Goal: Task Accomplishment & Management: Use online tool/utility

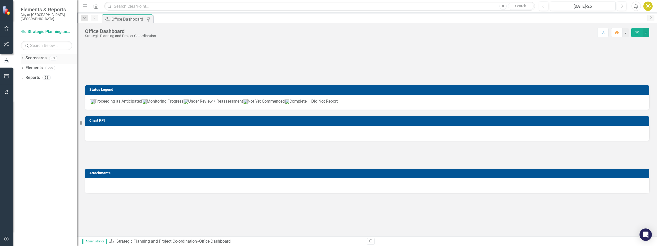
click at [21, 57] on icon "Dropdown" at bounding box center [23, 58] width 4 height 3
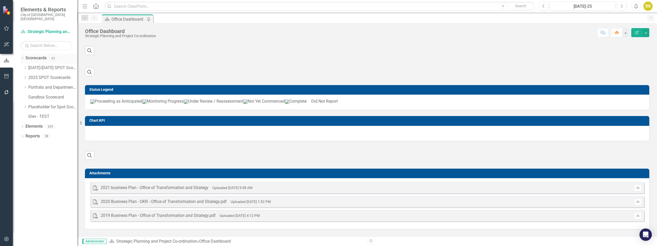
click at [21, 56] on icon "Dropdown" at bounding box center [21, 58] width 3 height 4
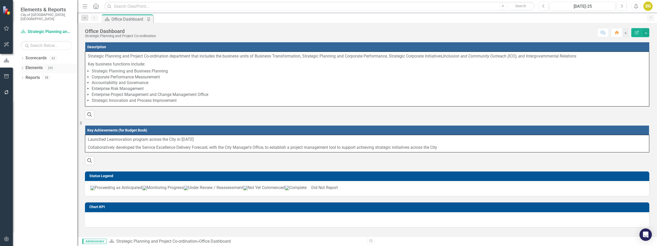
click at [21, 67] on icon "Dropdown" at bounding box center [23, 68] width 4 height 3
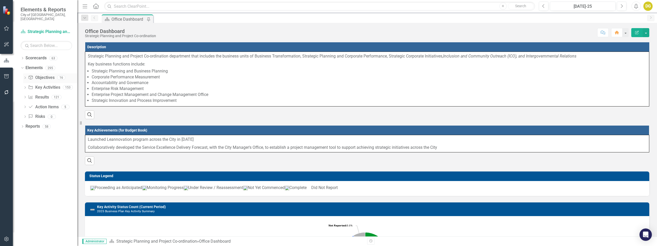
click at [44, 75] on link "Objective Objectives" at bounding box center [41, 78] width 26 height 6
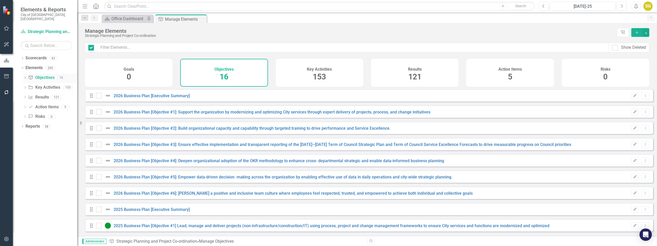
checkbox input "false"
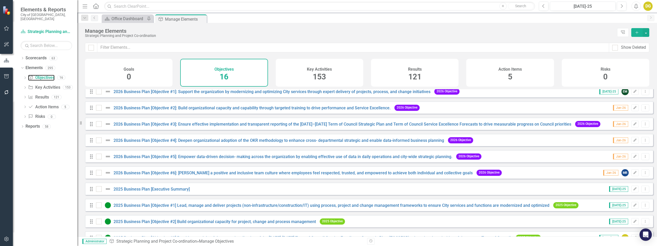
scroll to position [52, 0]
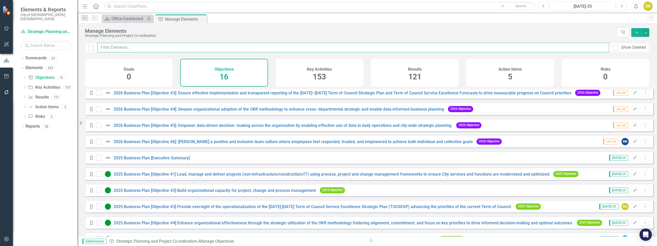
click at [123, 47] on input "text" at bounding box center [353, 48] width 512 height 10
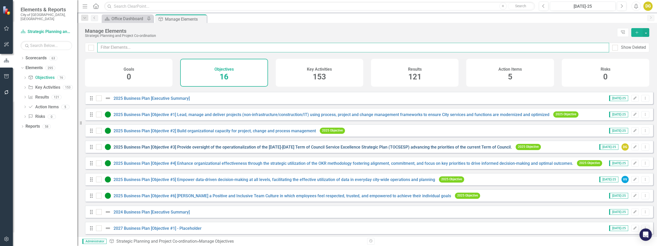
scroll to position [116, 0]
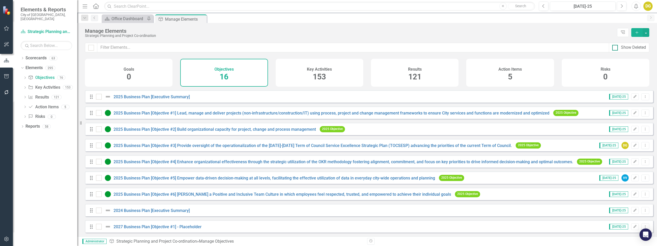
click at [631, 48] on div "Show Deleted" at bounding box center [633, 48] width 25 height 6
click at [616, 48] on input "Show Deleted" at bounding box center [613, 46] width 3 height 3
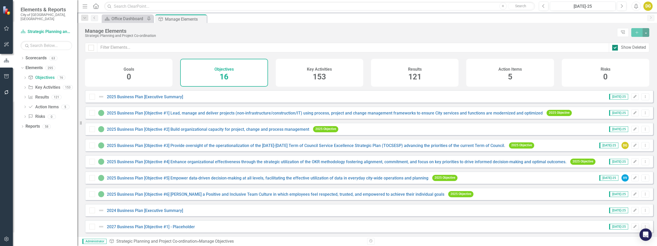
click at [615, 45] on input "Show Deleted" at bounding box center [613, 46] width 3 height 3
checkbox input "false"
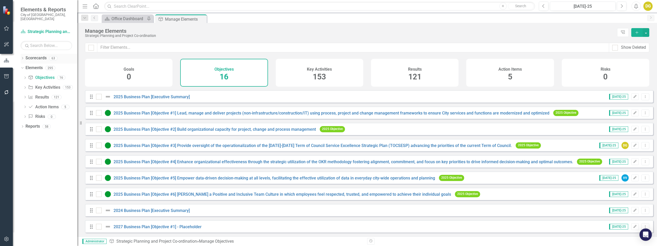
click at [22, 57] on icon "Dropdown" at bounding box center [23, 58] width 4 height 3
click at [24, 85] on icon "Dropdown" at bounding box center [25, 86] width 4 height 3
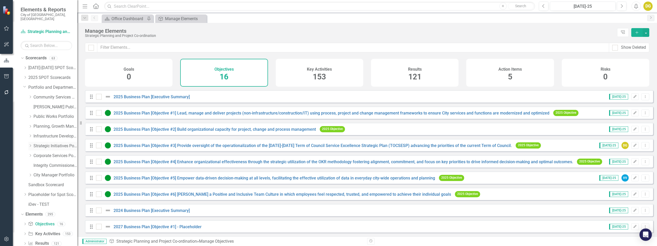
click at [30, 144] on icon "Dropdown" at bounding box center [30, 145] width 4 height 3
click at [52, 182] on link "Economic Development" at bounding box center [58, 185] width 39 height 6
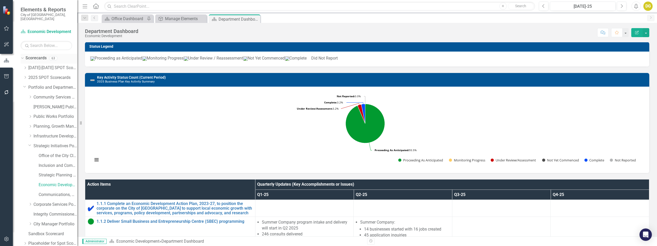
click at [22, 56] on icon "Dropdown" at bounding box center [21, 58] width 3 height 4
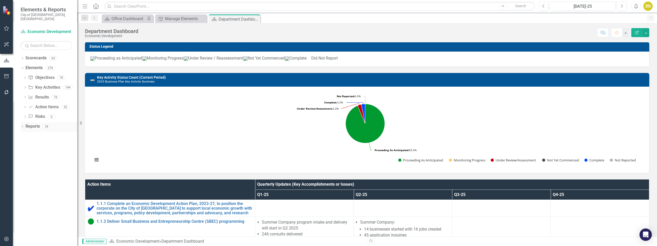
click at [21, 125] on icon "Dropdown" at bounding box center [23, 126] width 4 height 3
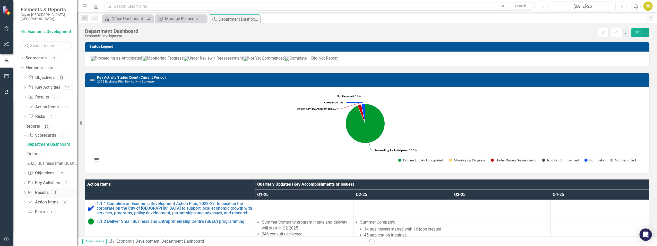
click at [42, 190] on link "Result Results" at bounding box center [38, 193] width 21 height 6
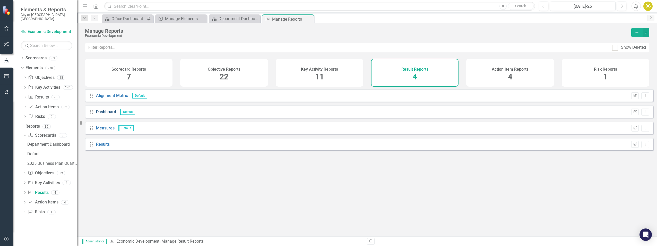
click at [106, 114] on link "Dashboard" at bounding box center [106, 111] width 20 height 5
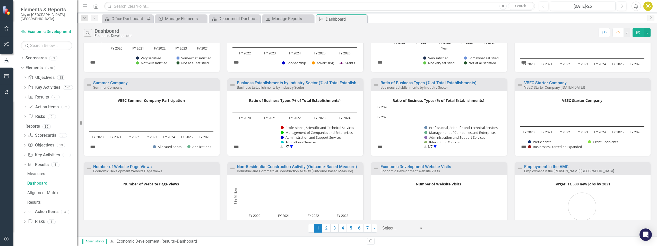
scroll to position [74, 0]
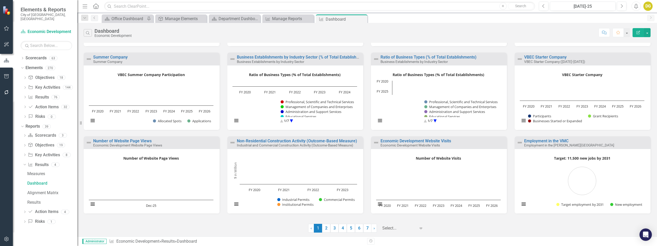
click at [653, 32] on div "Search Dashboard Economic Development Comment Favorite Edit Report Satisfaction…" at bounding box center [367, 129] width 580 height 213
click at [650, 33] on button "button" at bounding box center [647, 32] width 7 height 9
click at [623, 39] on link "Edit Report Edit Report" at bounding box center [625, 42] width 50 height 10
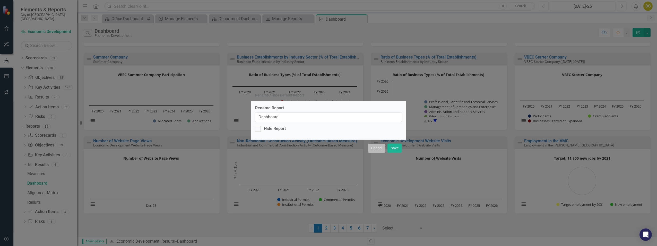
click at [370, 148] on button "Cancel" at bounding box center [377, 147] width 18 height 9
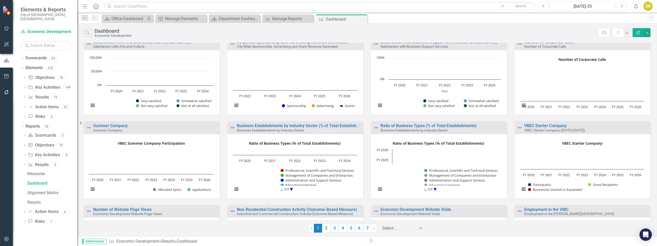
scroll to position [0, 0]
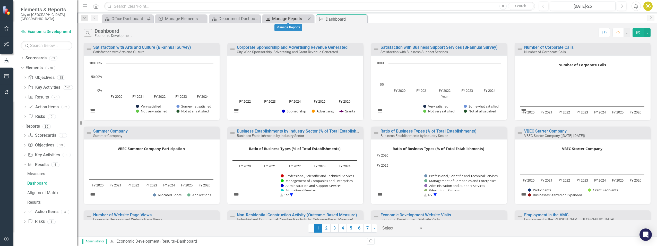
click at [289, 21] on div "Manage Reports" at bounding box center [289, 18] width 34 height 6
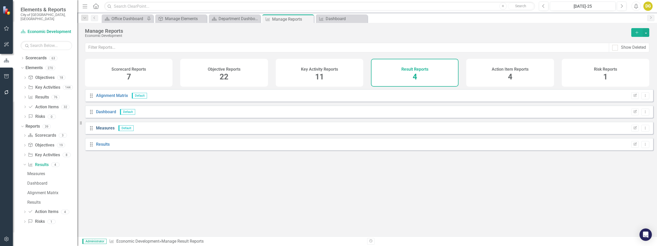
click at [107, 130] on link "Measures" at bounding box center [105, 127] width 19 height 5
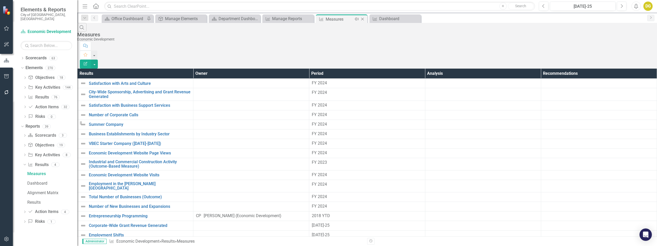
click at [364, 19] on icon "Close" at bounding box center [362, 19] width 5 height 4
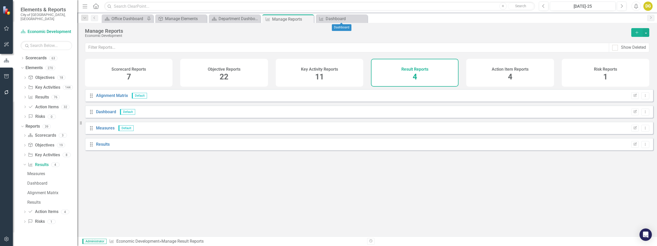
click at [0, 0] on icon "Close" at bounding box center [0, 0] width 0 height 0
click at [229, 19] on div "Department Dashboard" at bounding box center [236, 18] width 34 height 6
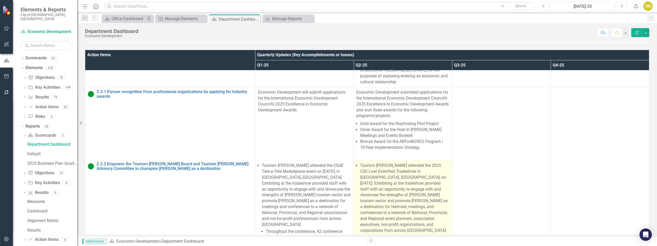
scroll to position [1262, 0]
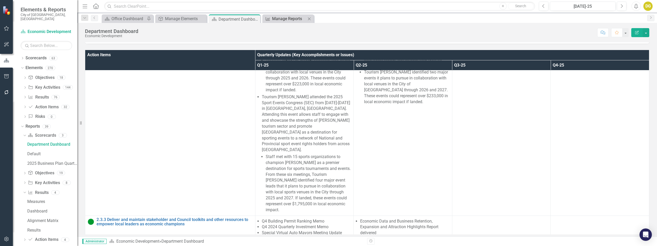
click at [289, 21] on div "Manage Reports" at bounding box center [289, 18] width 34 height 6
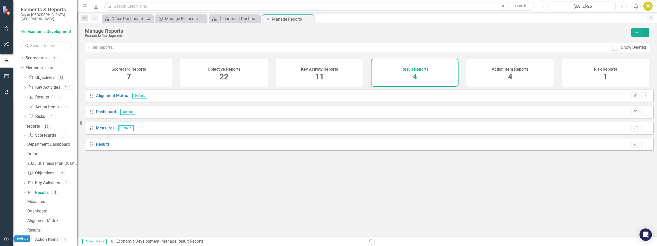
click at [5, 241] on icon "button" at bounding box center [6, 239] width 5 height 4
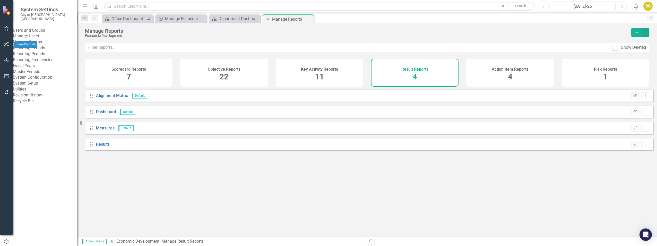
click at [6, 44] on icon "button" at bounding box center [6, 44] width 5 height 5
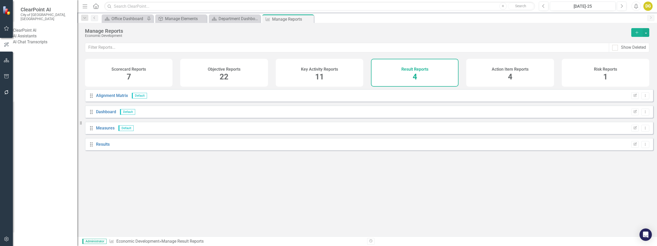
click at [27, 33] on link "AI Assistants" at bounding box center [45, 36] width 64 height 6
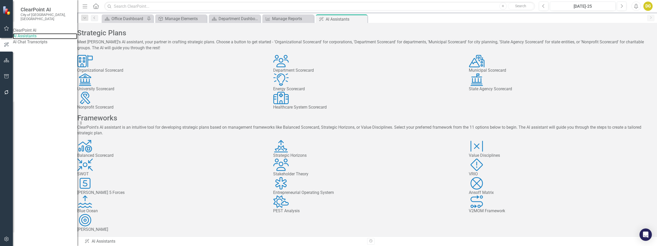
scroll to position [10, 0]
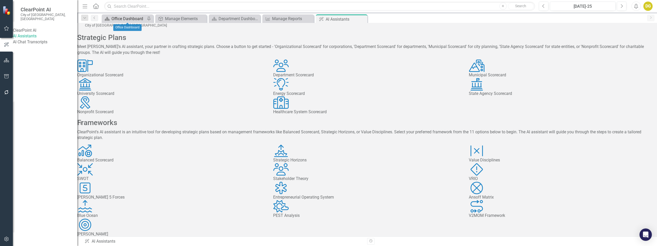
click at [126, 20] on div "Office Dashboard" at bounding box center [128, 18] width 34 height 6
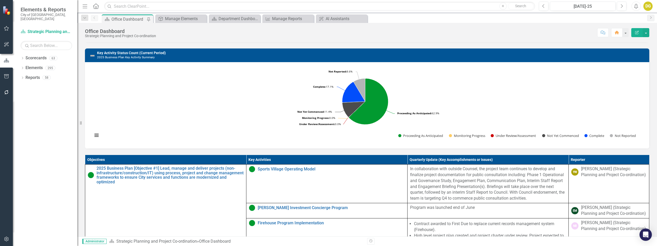
scroll to position [155, 0]
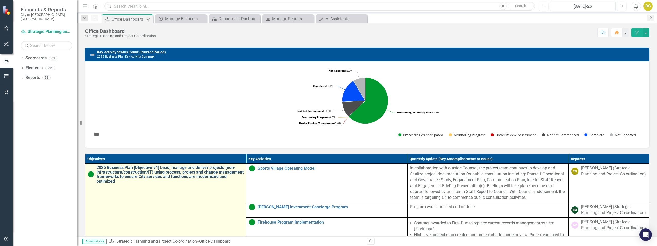
click at [122, 181] on link "2025 Business Plan [Objective #1] Lead, manage and deliver projects (non-infras…" at bounding box center [170, 174] width 147 height 18
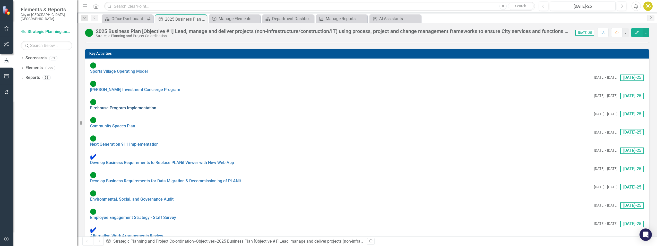
scroll to position [129, 0]
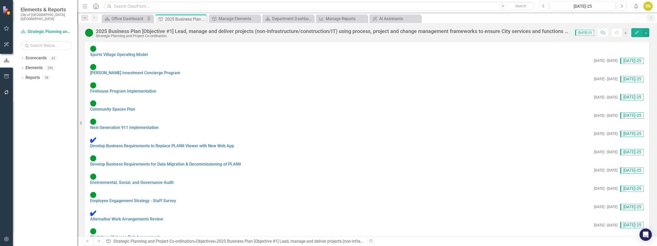
click at [254, 49] on div "Sports Village Operating Model [DATE] - [DATE] [DATE]-25 [PERSON_NAME] Investme…" at bounding box center [367, 201] width 564 height 319
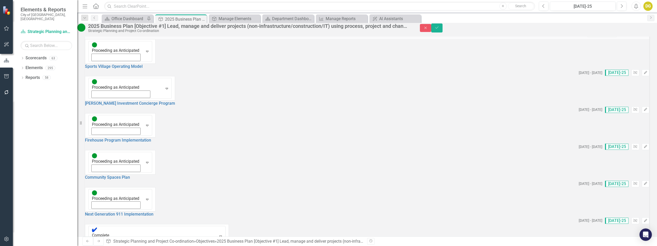
click at [598, 37] on button "Add Add Key Activity" at bounding box center [602, 33] width 30 height 7
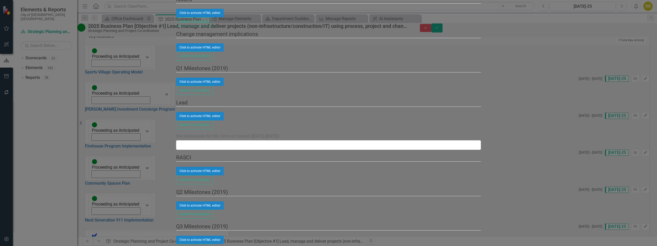
scroll to position [31, 0]
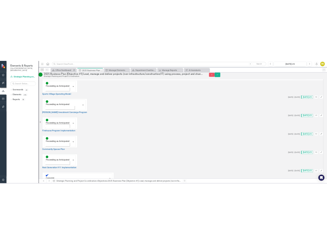
scroll to position [128, 0]
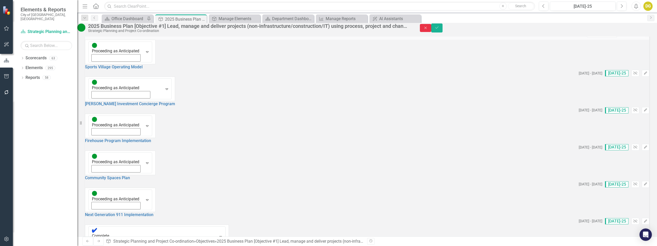
click at [427, 29] on icon "button" at bounding box center [426, 28] width 2 height 2
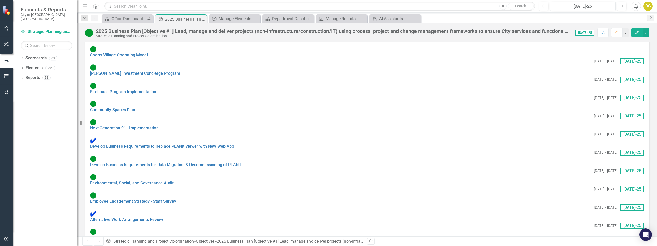
click at [6, 42] on button "button" at bounding box center [7, 44] width 12 height 11
click at [25, 38] on link "AI Assistants" at bounding box center [45, 36] width 64 height 6
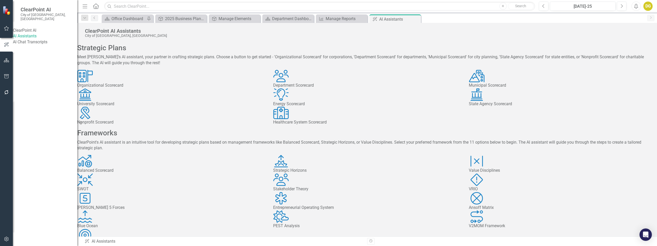
click at [298, 80] on div "icon.department Department Scorecard" at bounding box center [367, 79] width 188 height 19
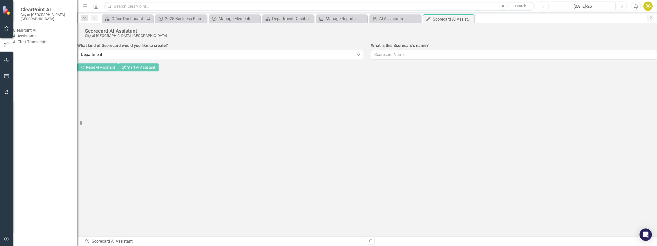
click at [142, 55] on div "Department" at bounding box center [217, 55] width 273 height 6
click at [360, 57] on div "Expand" at bounding box center [358, 54] width 9 height 8
click at [389, 55] on input "What is this Scorecard's name?" at bounding box center [514, 55] width 286 height 10
type input "Test SPPC"
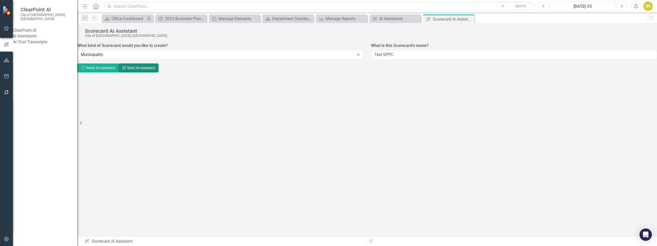
click at [159, 68] on button "ClearPoint AI Start AI Assistant" at bounding box center [138, 67] width 40 height 9
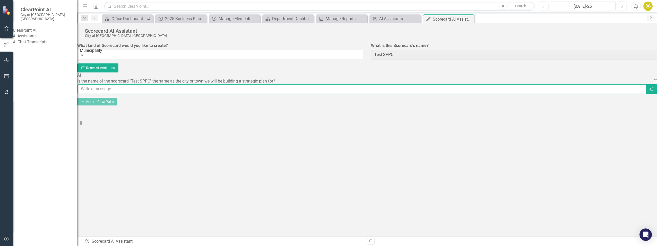
click at [169, 94] on input "text" at bounding box center [362, 89] width 569 height 10
type input "yes"
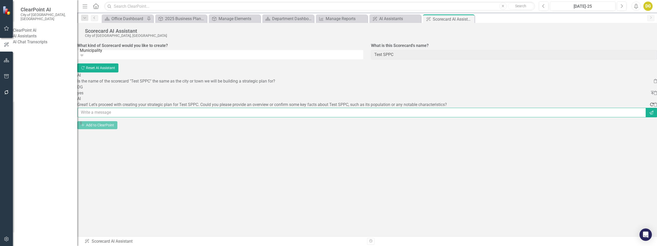
click at [121, 117] on input "text" at bounding box center [362, 113] width 569 height 10
click at [551, 117] on input "text" at bounding box center [362, 113] width 569 height 10
type input "no"
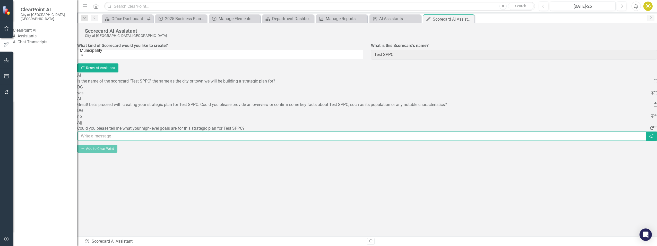
click at [159, 141] on input "text" at bounding box center [362, 136] width 569 height 10
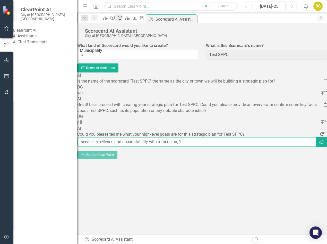
paste input "Committed to citizen Service Excellence as an innovative‚ data-driven service o…"
click at [298, 147] on input "service excellence and accountability with a focus on; 1. Committed to citizen …" at bounding box center [197, 142] width 238 height 10
paste input "Ensure continued financial sustainability and an effective and efficient admini…"
click at [258, 147] on input "service excellence and accountability with a focus on; 1. Committed to citizen …" at bounding box center [197, 142] width 238 height 10
paste input "Ensure [PERSON_NAME] is an inclusive and equity-based employer of choice"
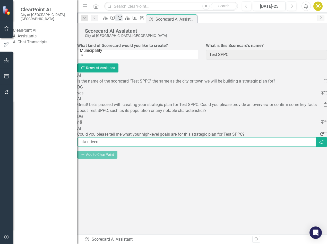
type input "service excellence and accountability with a focus on; 1. Committed to citizen …"
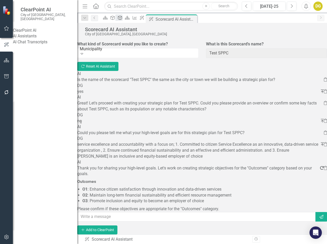
scroll to position [29, 0]
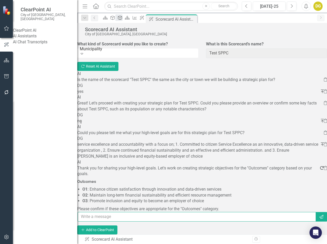
click at [127, 212] on input "text" at bounding box center [197, 217] width 238 height 10
type input "I'd like the three statemens I gave you to be the objectives"
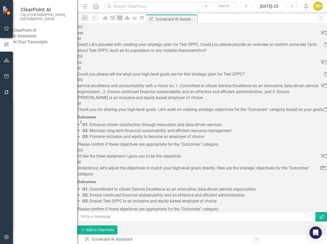
scroll to position [98, 0]
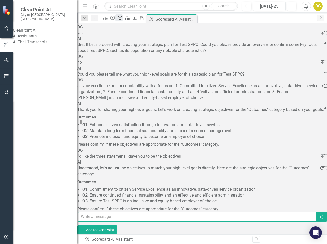
click at [159, 213] on input "text" at bounding box center [197, 217] width 238 height 10
type input "good"
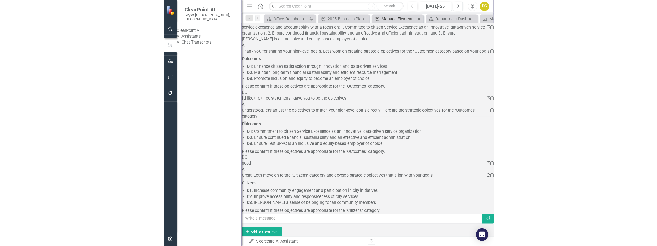
scroll to position [140, 0]
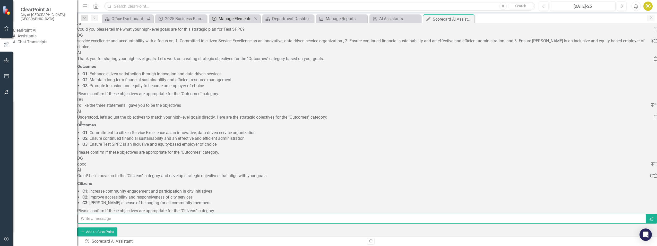
click at [129, 214] on input "text" at bounding box center [362, 219] width 569 height 10
type input "what is a citizen category?"
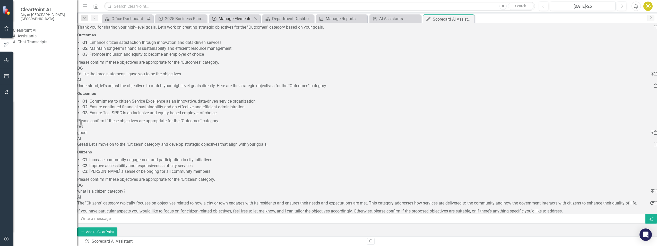
scroll to position [178, 0]
click at [145, 216] on input "text" at bounding box center [362, 219] width 569 height 10
type input "these are all internal process, based. let's create key results"
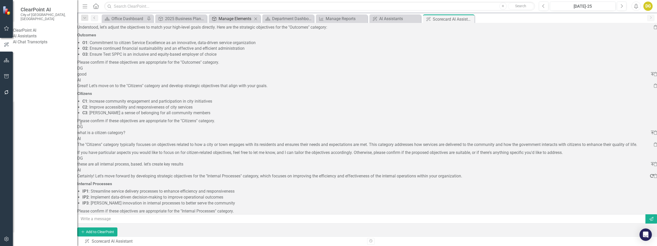
scroll to position [241, 0]
click at [145, 216] on input "text" at bounding box center [362, 219] width 569 height 10
type input "ok"
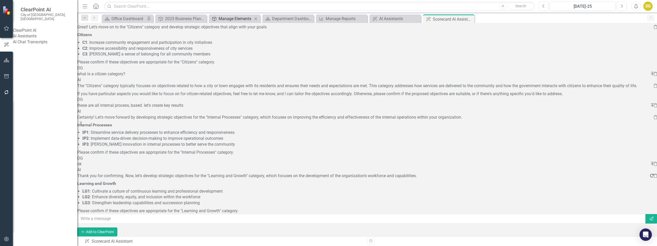
scroll to position [304, 0]
click at [140, 218] on input "text" at bounding box center [362, 219] width 569 height 10
type input "can we skip to developing key results?"
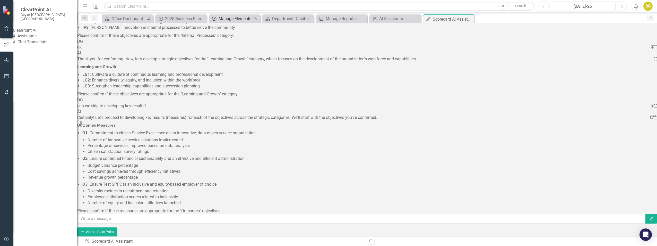
scroll to position [425, 0]
click at [128, 214] on input "text" at bounding box center [362, 219] width 569 height 10
drag, startPoint x: 110, startPoint y: 132, endPoint x: 166, endPoint y: 142, distance: 57.2
click at [166, 142] on ul "Number of innovative service solutions implemented Percentage of services impro…" at bounding box center [367, 146] width 565 height 18
drag, startPoint x: 166, startPoint y: 142, endPoint x: 138, endPoint y: 135, distance: 29.3
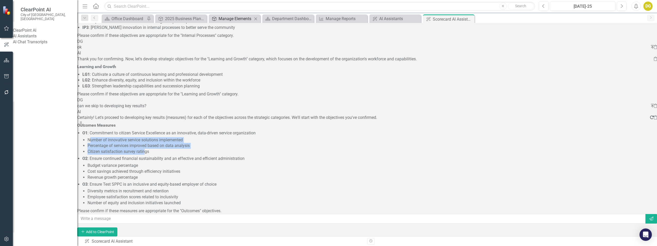
click at [138, 143] on p "Percentage of services improved based on data analysis" at bounding box center [369, 146] width 562 height 6
click at [176, 214] on input "text" at bounding box center [362, 219] width 569 height 10
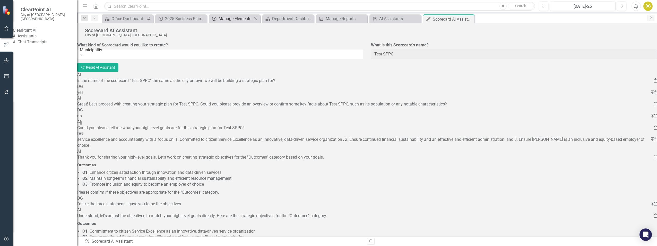
scroll to position [0, 0]
click at [118, 66] on button "Refresh Reset AI Assistant" at bounding box center [97, 67] width 41 height 9
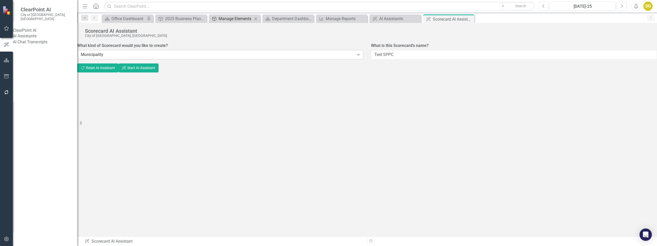
click at [323, 51] on div "Municipality Expand" at bounding box center [220, 54] width 286 height 9
click at [123, 245] on div "Department" at bounding box center [328, 249] width 657 height 6
click at [159, 68] on button "ClearPoint AI Start AI Assistant" at bounding box center [138, 67] width 40 height 9
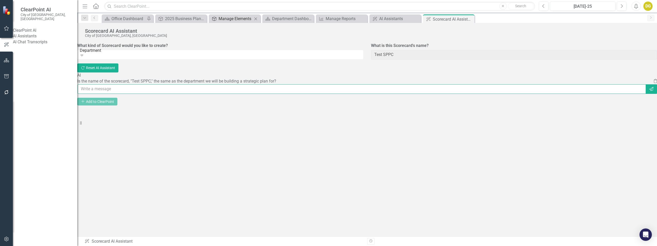
click at [188, 94] on input "text" at bounding box center [362, 89] width 569 height 10
type input "yes"
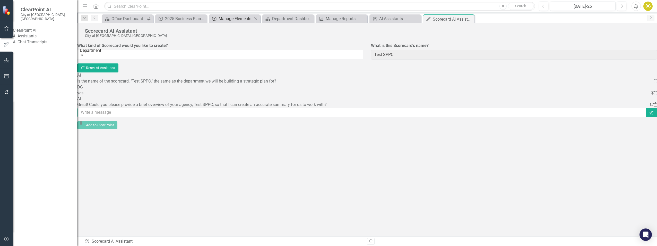
click at [165, 117] on input "text" at bounding box center [362, 113] width 569 height 10
paste input "The Strategic Planning and Project Co-ordination Department is responsible for …"
type input "The Strategic Planning and Project Co-ordination Department is responsible for …"
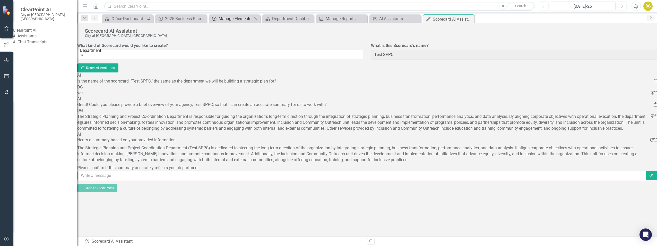
click at [151, 180] on input "text" at bounding box center [362, 176] width 569 height 10
type input "ok"
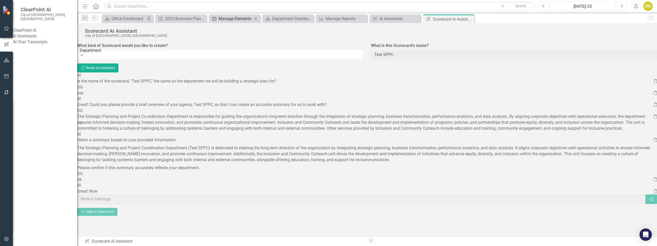
scroll to position [14, 0]
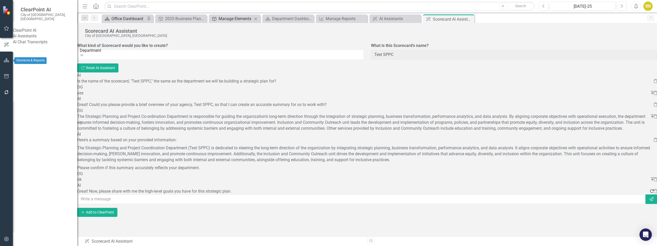
drag, startPoint x: 4, startPoint y: 63, endPoint x: 122, endPoint y: 19, distance: 125.8
click at [122, 19] on div "Office Dashboard" at bounding box center [128, 18] width 34 height 6
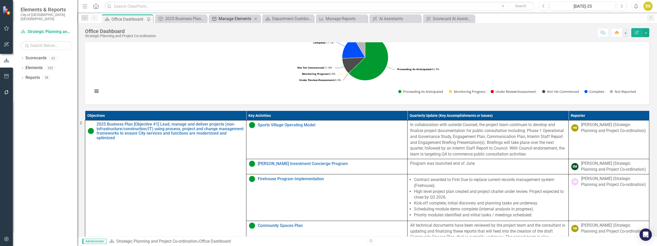
scroll to position [206, 0]
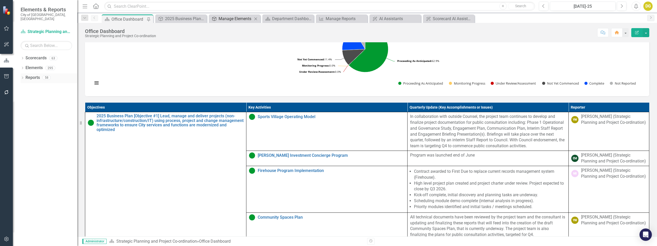
click at [35, 75] on link "Reports" at bounding box center [32, 78] width 14 height 6
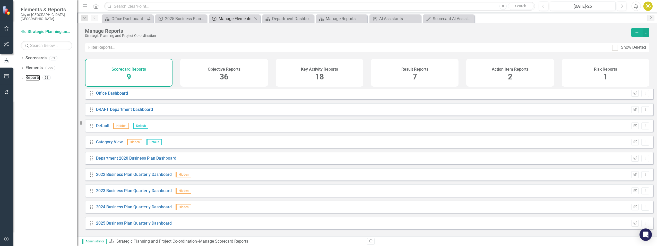
scroll to position [3, 0]
click at [141, 225] on link "2025 Business Plan Quarterly Dashboard" at bounding box center [134, 222] width 76 height 5
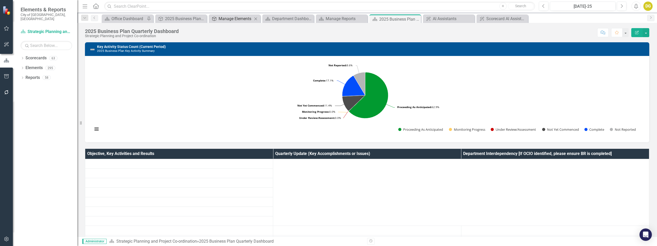
scroll to position [77, 0]
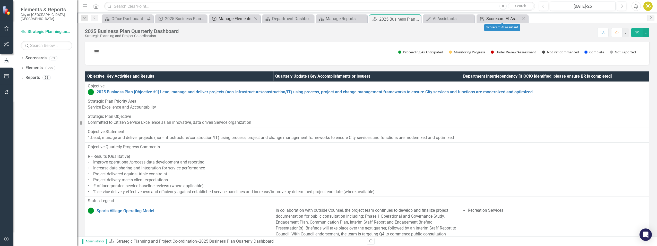
click at [491, 19] on div "Scorecard AI Assistant" at bounding box center [503, 18] width 34 height 6
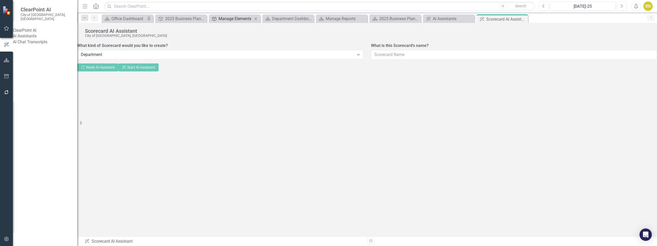
type input "Test SPPC"
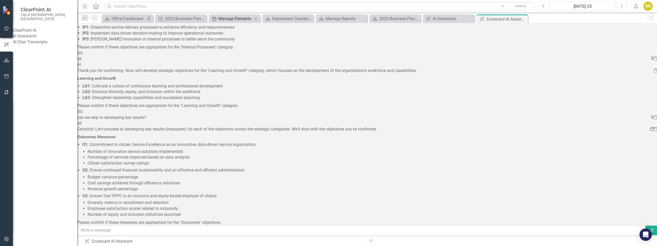
scroll to position [361, 0]
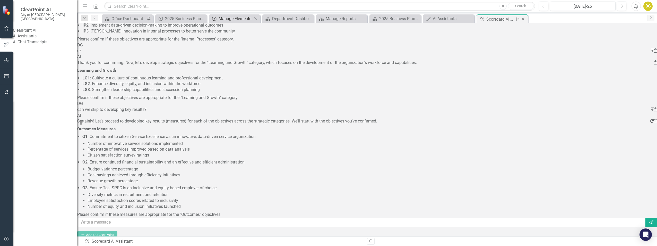
click at [523, 18] on icon "Close" at bounding box center [523, 19] width 5 height 4
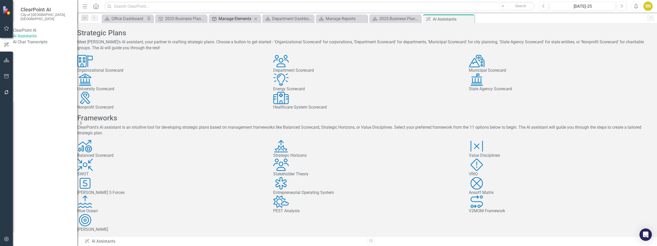
scroll to position [88, 0]
click at [441, 19] on div "AI Assistants" at bounding box center [447, 19] width 28 height 6
drag, startPoint x: 441, startPoint y: 19, endPoint x: 552, endPoint y: 46, distance: 114.3
click at [552, 55] on div "Organization Organizational Scorecard icon.department Department Scorecard Muni…" at bounding box center [367, 82] width 588 height 55
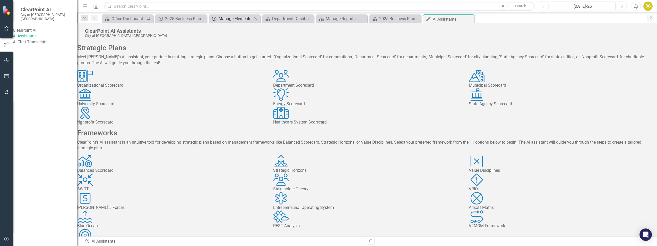
click at [289, 82] on icon "icon.department" at bounding box center [281, 76] width 16 height 12
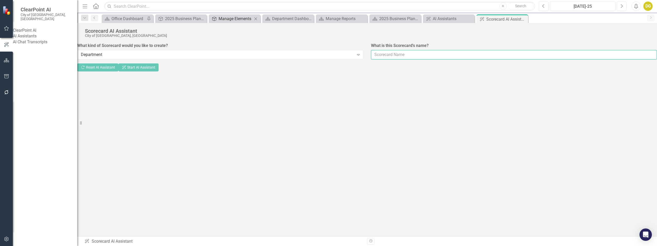
click at [428, 54] on input "What is this Scorecard's name?" at bounding box center [514, 55] width 286 height 10
type input "Test SPPC"
click at [159, 66] on button "ClearPoint AI Start AI Assistant" at bounding box center [138, 67] width 40 height 9
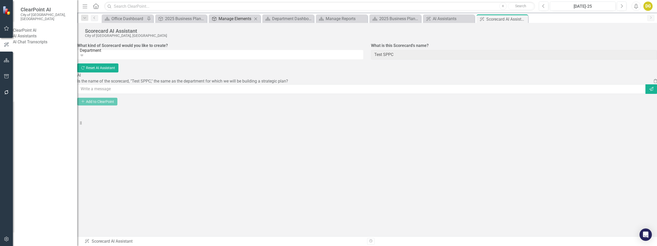
click at [126, 94] on div "AI Is the name of the scorecard, "Test SPPC," the same as the department for wh…" at bounding box center [367, 82] width 580 height 21
click at [121, 94] on input "text" at bounding box center [362, 89] width 569 height 10
type input "yes"
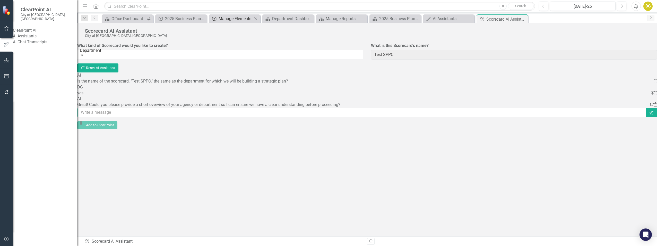
click at [105, 117] on input "text" at bounding box center [362, 113] width 569 height 10
paste input "The Strategic Planning and Project Co-ordination Department is responsible for …"
type input "The Strategic Planning and Project Co-ordination Department is responsible for …"
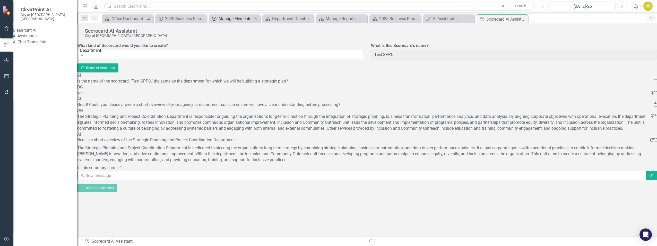
click at [141, 180] on input "text" at bounding box center [362, 176] width 569 height 10
type input "ok"
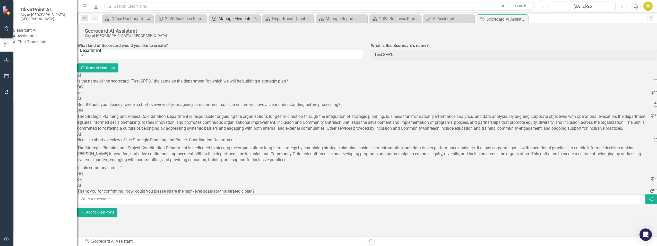
scroll to position [18, 0]
click at [119, 20] on div "Office Dashboard" at bounding box center [128, 18] width 34 height 6
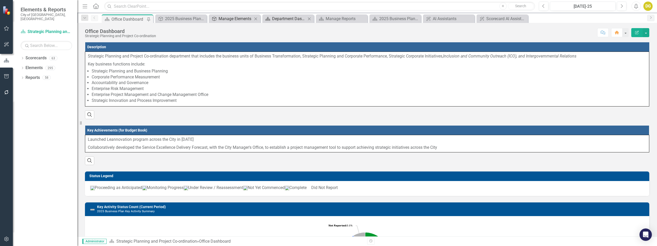
click at [289, 16] on div "Department Dashboard" at bounding box center [289, 18] width 34 height 6
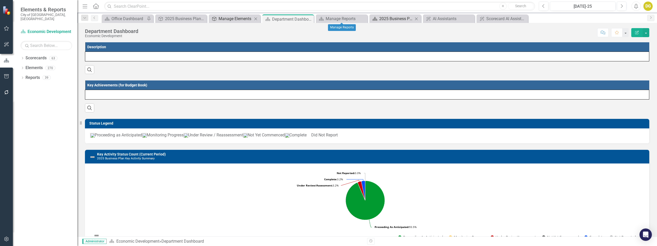
click at [391, 17] on div "2025 Business Plan Quarterly Dashboard" at bounding box center [396, 18] width 34 height 6
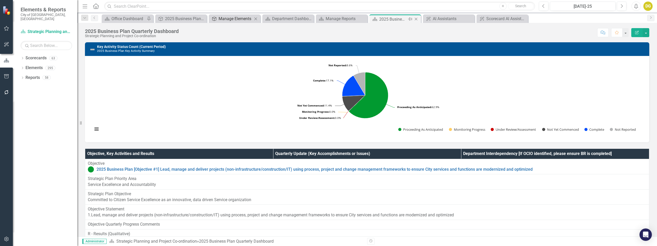
click at [415, 18] on icon "Close" at bounding box center [416, 19] width 5 height 4
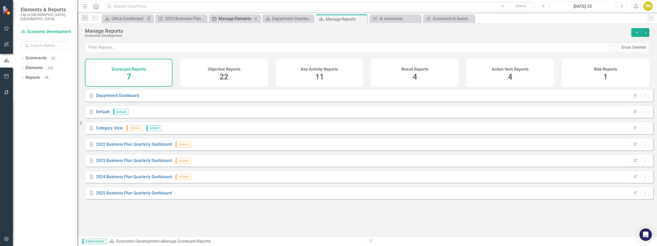
click at [228, 67] on h4 "Objective Reports" at bounding box center [224, 69] width 33 height 5
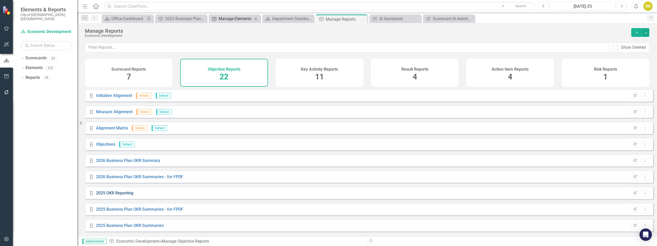
click at [112, 194] on link "2025 OKR Reporting" at bounding box center [114, 192] width 37 height 5
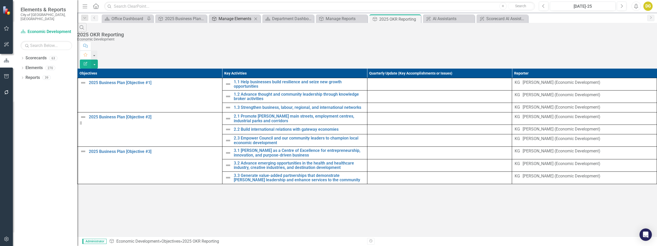
drag, startPoint x: 416, startPoint y: 19, endPoint x: 369, endPoint y: 13, distance: 47.4
click at [0, 0] on icon "Close" at bounding box center [0, 0] width 0 height 0
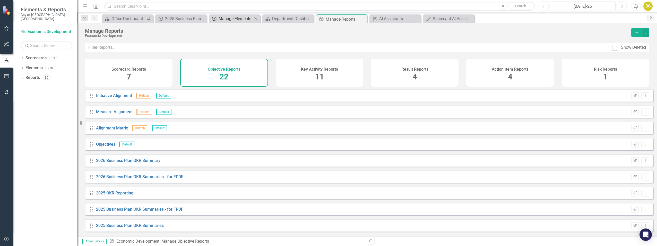
drag, startPoint x: 362, startPoint y: 20, endPoint x: 280, endPoint y: 6, distance: 83.3
click at [0, 0] on icon "Close" at bounding box center [0, 0] width 0 height 0
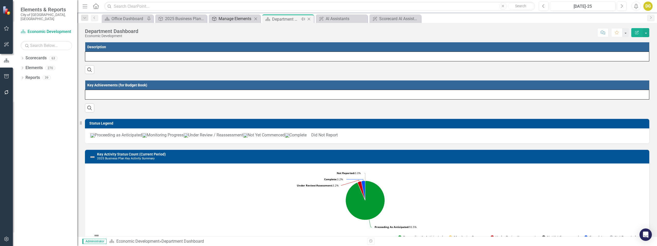
click at [308, 19] on icon "Close" at bounding box center [308, 19] width 5 height 4
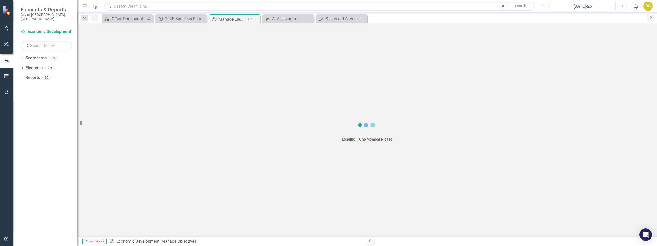
click at [256, 18] on icon "Close" at bounding box center [255, 19] width 5 height 4
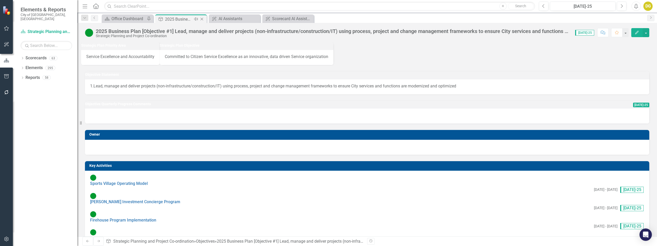
click at [201, 20] on icon at bounding box center [202, 19] width 3 height 3
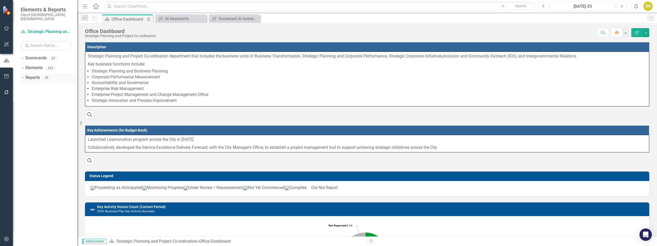
click at [25, 73] on div "Dropdown Reports 58" at bounding box center [49, 78] width 57 height 10
click at [30, 75] on link "Reports" at bounding box center [32, 78] width 14 height 6
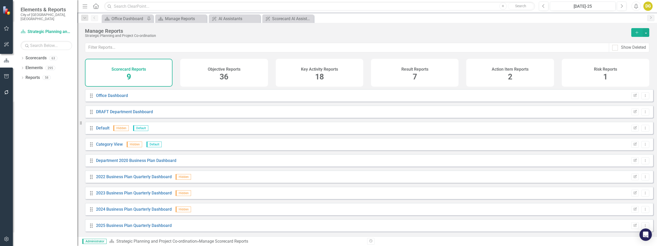
click at [237, 67] on h4 "Objective Reports" at bounding box center [224, 69] width 33 height 5
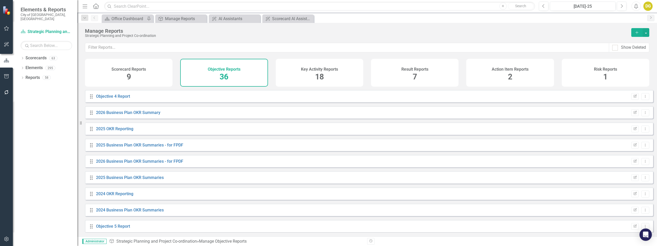
scroll to position [103, 0]
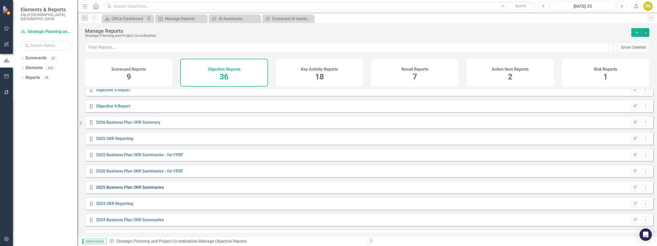
click at [137, 190] on link "2025 Business Plan OKR Summaries" at bounding box center [130, 187] width 68 height 5
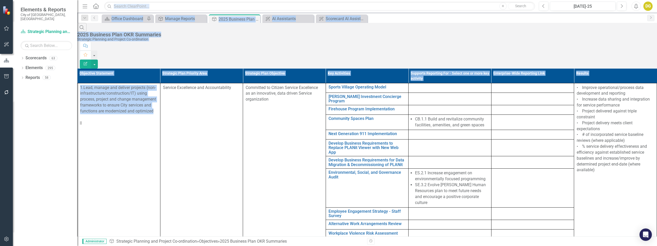
drag, startPoint x: 169, startPoint y: 80, endPoint x: 79, endPoint y: 58, distance: 92.9
click at [79, 58] on div "Elements & Reports City of [GEOGRAPHIC_DATA], ON Scorecard Strategic Planning a…" at bounding box center [328, 123] width 657 height 246
copy div "Close Search Previous [DATE]-25 Next Alerts DG User Edit Profile Disable Sound …"
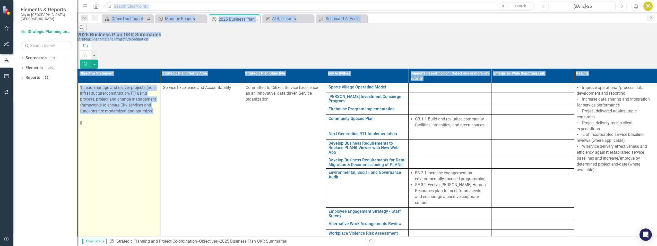
click at [160, 104] on td "1.Lead, manage and deliver projects (non-infrastructure/construction/IT) using …" at bounding box center [119, 202] width 83 height 239
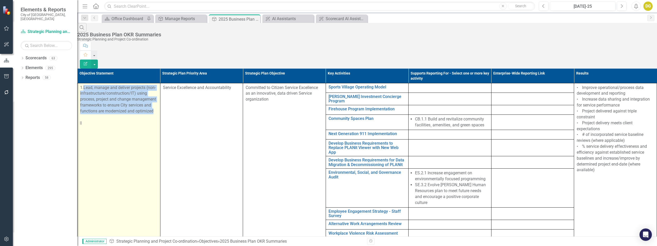
drag, startPoint x: 177, startPoint y: 82, endPoint x: 91, endPoint y: 60, distance: 87.9
click at [91, 85] on p "1.Lead, manage and deliver projects (non-infrastructure/construction/IT) using …" at bounding box center [119, 99] width 78 height 29
copy p "Lead, manage and deliver projects (non-infrastructure/construction/IT) using pr…"
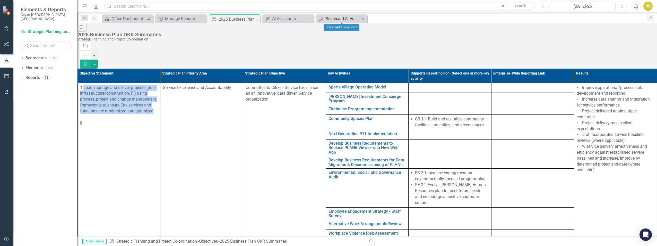
click at [320, 17] on icon "ClearPoint AI" at bounding box center [321, 19] width 5 height 4
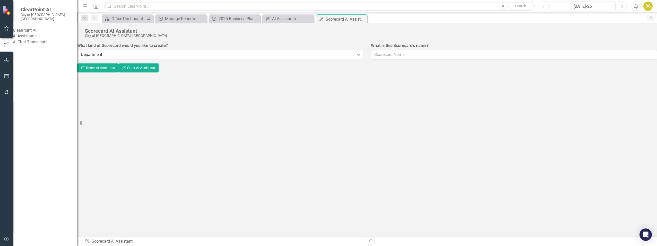
type input "Test SPPC"
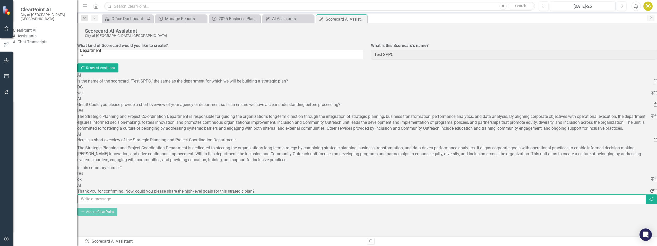
click at [113, 204] on input "text" at bounding box center [362, 199] width 569 height 10
paste input "Lead, manage and deliver projects (non-infrastructure/construction/IT) using pr…"
type input "Lead, manage and deliver projects (non-infrastructure/construction/IT) using pr…"
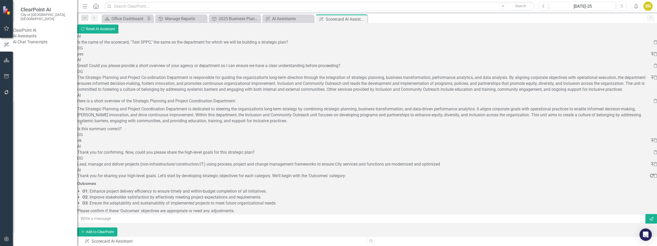
scroll to position [77, 0]
click at [129, 216] on input "text" at bounding box center [362, 219] width 569 height 10
type input "let me add more high level goals:"
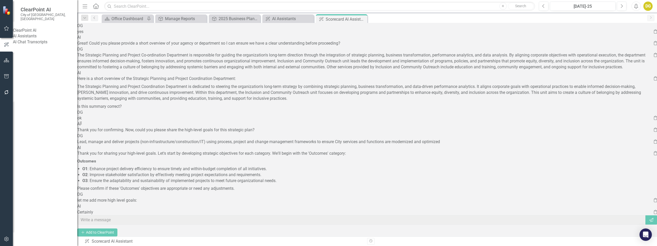
scroll to position [105, 0]
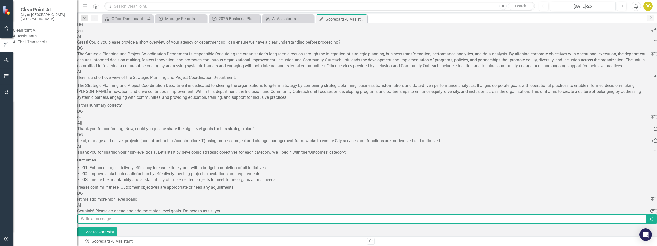
click at [128, 216] on input "text" at bounding box center [362, 219] width 569 height 10
paste input "Lead, manage and deliver projects (non-infrastructure/construction/IT) using pr…"
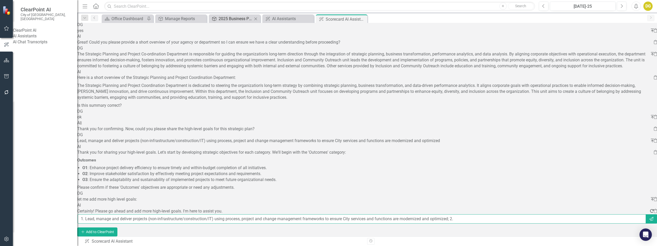
type input "1. Lead, manage and deliver projects (non-infrastructure/construction/IT) using…"
click at [221, 18] on div "2025 Business Plan OKR Summaries" at bounding box center [236, 18] width 34 height 6
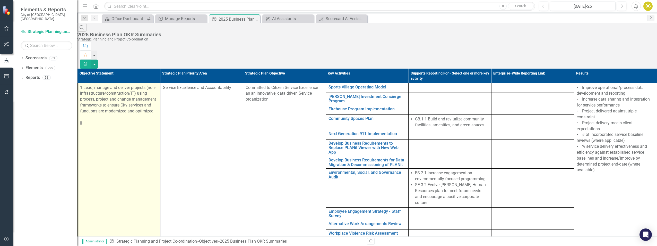
scroll to position [180, 0]
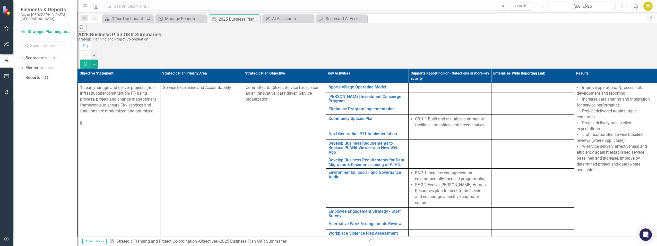
drag, startPoint x: 128, startPoint y: 149, endPoint x: 89, endPoint y: 141, distance: 40.3
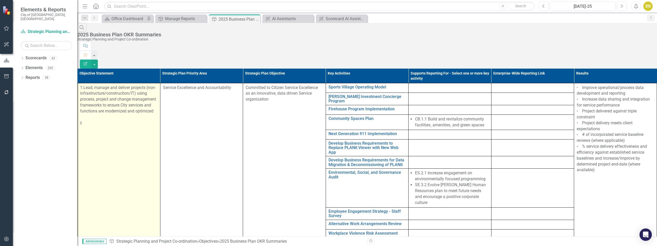
copy p "2. Build organizational capacity for project, change and process management"
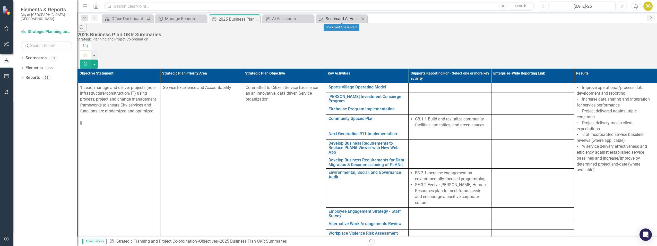
click at [335, 21] on div "Scorecard AI Assistant" at bounding box center [343, 18] width 34 height 6
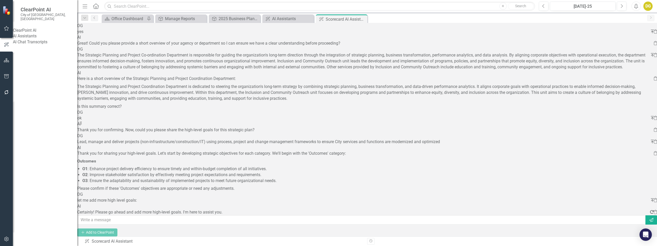
scroll to position [109, 0]
click at [167, 215] on input "text" at bounding box center [362, 220] width 569 height 10
paste input "2. Build organizational capacity for project, change and process management"
type input "2. Build organizational capacity for project, change and process management"
click at [224, 21] on div "2025 Business Plan OKR Summaries" at bounding box center [236, 18] width 34 height 6
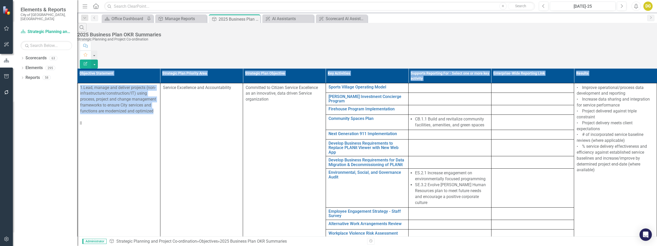
drag, startPoint x: 171, startPoint y: 83, endPoint x: 83, endPoint y: 66, distance: 90.0
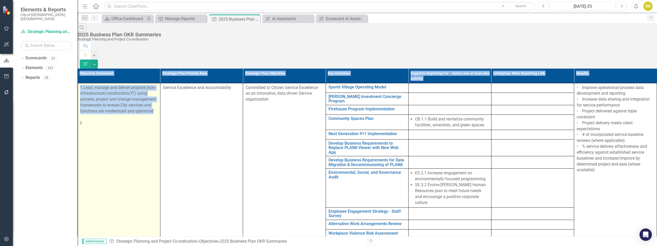
drag, startPoint x: 83, startPoint y: 66, endPoint x: 112, endPoint y: 71, distance: 29.0
click at [109, 85] on p "1.Lead, manage and deliver projects (non-infrastructure/construction/IT) using …" at bounding box center [119, 99] width 78 height 29
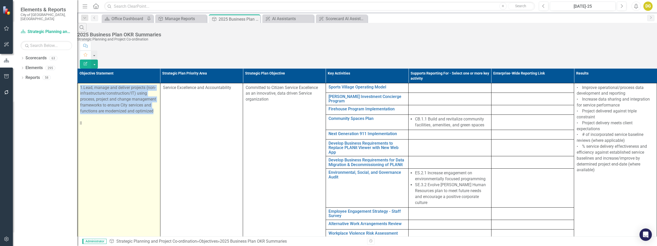
drag, startPoint x: 173, startPoint y: 82, endPoint x: 89, endPoint y: 63, distance: 85.8
click at [89, 85] on p "1.Lead, manage and deliver projects (non-infrastructure/construction/IT) using …" at bounding box center [119, 99] width 78 height 29
copy p "1.Lead, manage and deliver projects (non-infrastructure/construction/IT) using …"
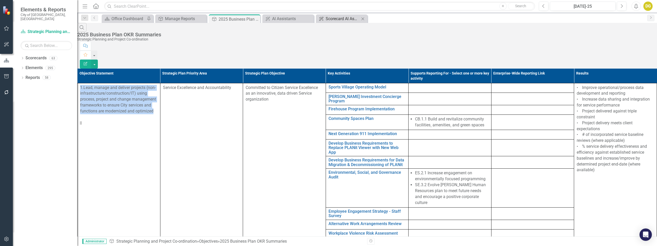
click at [335, 19] on div "Scorecard AI Assistant" at bounding box center [343, 18] width 34 height 6
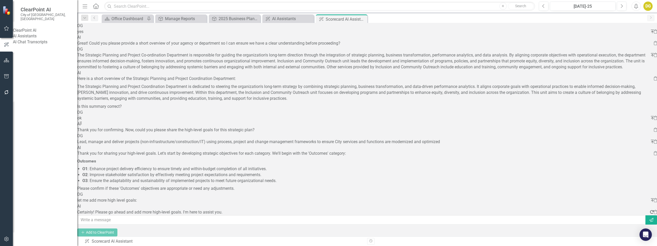
scroll to position [109, 0]
click at [122, 215] on input "text" at bounding box center [362, 220] width 569 height 10
click at [229, 22] on div "Objective 2025 Business Plan OKR Summaries Close" at bounding box center [235, 18] width 52 height 8
click at [228, 20] on div "2025 Business Plan OKR Summaries" at bounding box center [236, 18] width 34 height 6
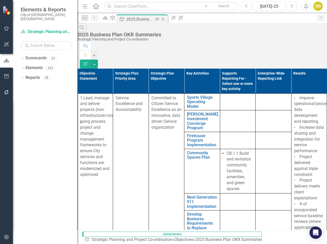
click at [166, 19] on icon "Close" at bounding box center [162, 19] width 5 height 4
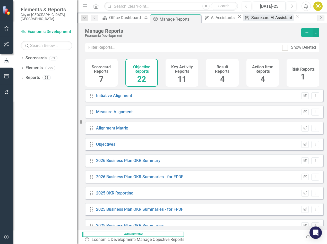
click at [251, 18] on div "Scorecard AI Assistant" at bounding box center [272, 17] width 42 height 6
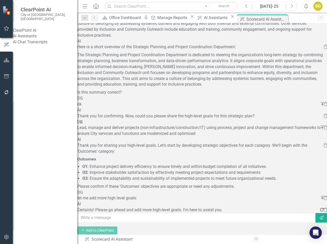
scroll to position [187, 0]
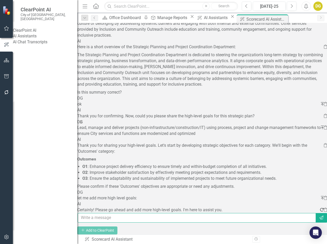
click at [98, 213] on input "text" at bounding box center [197, 218] width 238 height 10
paste input "1.Lead, manage and deliver projects (non-infrastructure/construction/IT) using …"
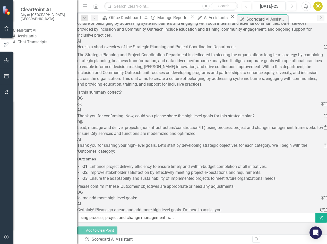
scroll to position [0, 0]
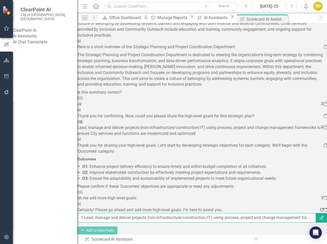
click at [284, 213] on input "1.Lead, manage and deliver projects (non-infrastructure/construction/IT) using …" at bounding box center [197, 218] width 238 height 10
paste input "2. Build organizational capacity for project, change and process management"
click at [208, 213] on input "1.Lead, manage and deliver projects (non-infrastructure/construction/IT) using …" at bounding box center [197, 218] width 238 height 10
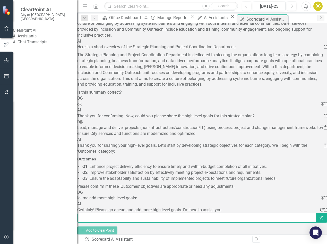
paste input "3. Provide oversight of the operationalization and reporting of the [DATE]-[DAT…"
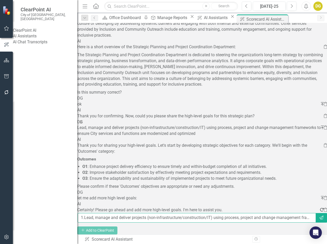
click at [241, 213] on input "1.Lead, manage and deliver projects (non-infrastructure/construction/IT) using …" at bounding box center [197, 218] width 238 height 10
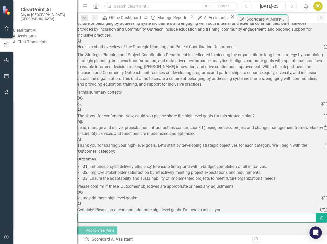
paste input "4. Enhance organizational effectiveness through the utilization of the OKR meth…"
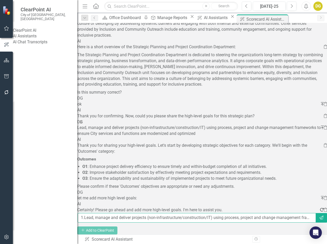
click at [219, 213] on input "1.Lead, manage and deliver projects (non-infrastructure/construction/IT) using …" at bounding box center [197, 218] width 238 height 10
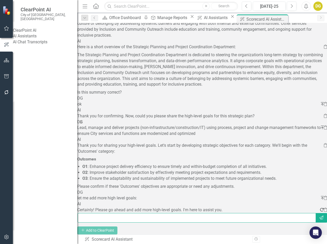
paste input "5. Empower data-driven decision-making at all levels, facilitating the effectiv…"
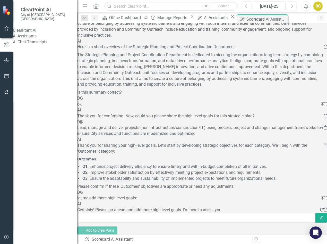
scroll to position [0, 0]
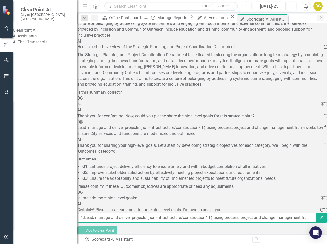
click at [281, 213] on input "1.Lead, manage and deliver projects (non-infrastructure/construction/IT) using …" at bounding box center [197, 218] width 238 height 10
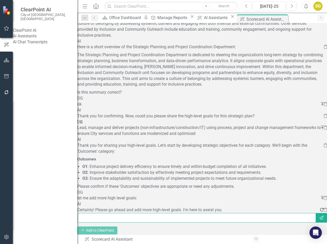
paste input "6. [PERSON_NAME] a positive and inclusive team culture in which employees feel …"
type input "1.Lead, manage and deliver projects (non-infrastructure/construction/IT) using …"
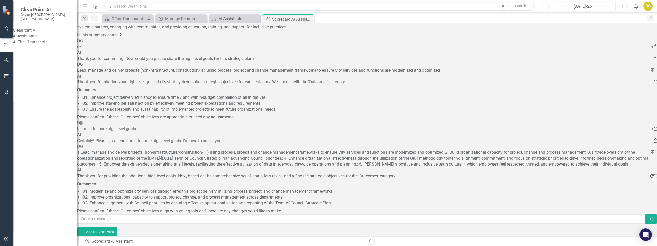
scroll to position [186, 0]
click at [110, 214] on input "text" at bounding box center [362, 219] width 569 height 10
type input "I would like what I provided to be the specific outcomes. can you provide key r…"
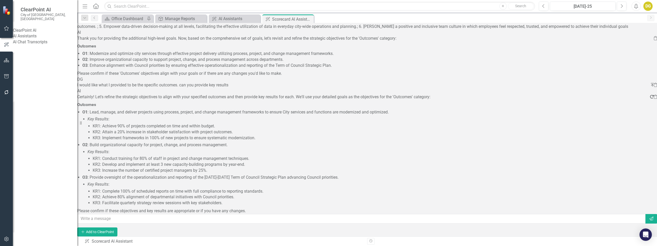
scroll to position [328, 0]
drag, startPoint x: 127, startPoint y: 161, endPoint x: 229, endPoint y: 159, distance: 101.5
click at [229, 167] on p "KR3: Increase the number of certified project managers by 25%." at bounding box center [371, 170] width 557 height 6
drag, startPoint x: 229, startPoint y: 159, endPoint x: 217, endPoint y: 161, distance: 12.2
click at [217, 167] on p "KR3: Increase the number of certified project managers by 25%." at bounding box center [371, 170] width 557 height 6
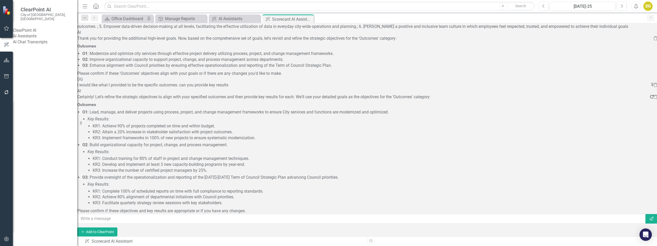
scroll to position [332, 0]
drag, startPoint x: 127, startPoint y: 178, endPoint x: 269, endPoint y: 178, distance: 141.6
click at [269, 188] on p "KR1: Complete 100% of scheduled reports on time with full compliance to reporti…" at bounding box center [371, 191] width 557 height 6
click at [144, 181] on li "Key Results : KR1: Complete 100% of scheduled reports on time with full complia…" at bounding box center [369, 193] width 562 height 24
drag, startPoint x: 216, startPoint y: 176, endPoint x: 284, endPoint y: 178, distance: 68.0
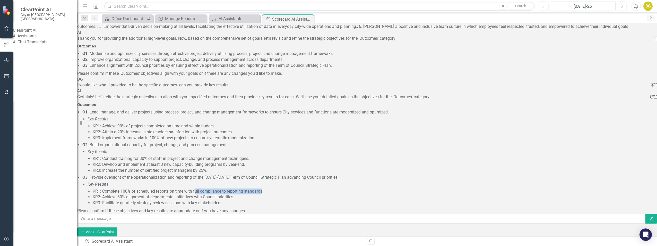
click at [284, 188] on p "KR1: Complete 100% of scheduled reports on time with full compliance to reporti…" at bounding box center [371, 191] width 557 height 6
drag, startPoint x: 130, startPoint y: 176, endPoint x: 238, endPoint y: 178, distance: 107.6
click at [238, 188] on p "KR1: Complete 100% of scheduled reports on time with full compliance to reporti…" at bounding box center [371, 191] width 557 height 6
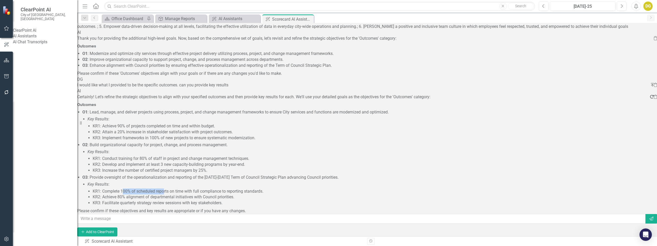
drag, startPoint x: 143, startPoint y: 177, endPoint x: 184, endPoint y: 177, distance: 40.9
click at [184, 188] on p "KR1: Complete 100% of scheduled reports on time with full compliance to reporti…" at bounding box center [371, 191] width 557 height 6
drag, startPoint x: 239, startPoint y: 177, endPoint x: 275, endPoint y: 179, distance: 36.1
click at [275, 188] on p "KR1: Complete 100% of scheduled reports on time with full compliance to reporti…" at bounding box center [371, 191] width 557 height 6
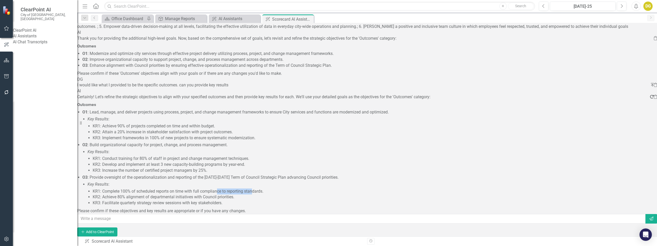
click at [275, 188] on p "KR1: Complete 100% of scheduled reports on time with full compliance to reporti…" at bounding box center [371, 191] width 557 height 6
drag, startPoint x: 132, startPoint y: 184, endPoint x: 246, endPoint y: 183, distance: 114.3
click at [246, 194] on p "KR2: Achieve 80% alignment of departmental initiatives with Council priorities." at bounding box center [371, 197] width 557 height 6
click at [151, 194] on p "KR2: Achieve 80% alignment of departmental initiatives with Council priorities." at bounding box center [371, 197] width 557 height 6
drag, startPoint x: 132, startPoint y: 183, endPoint x: 242, endPoint y: 186, distance: 109.7
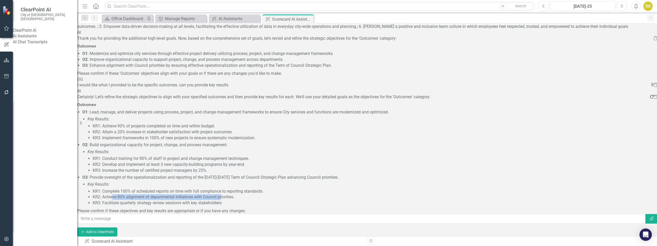
click at [242, 194] on p "KR2: Achieve 80% alignment of departmental initiatives with Council priorities." at bounding box center [371, 197] width 557 height 6
click at [135, 200] on p "KR3: Facilitate quarterly strategy review sessions with key stakeholders." at bounding box center [371, 203] width 557 height 6
drag, startPoint x: 132, startPoint y: 189, endPoint x: 222, endPoint y: 191, distance: 90.7
click at [222, 200] on p "KR3: Facilitate quarterly strategy review sessions with key stakeholders." at bounding box center [371, 203] width 557 height 6
click at [171, 200] on p "KR3: Facilitate quarterly strategy review sessions with key stakeholders." at bounding box center [371, 203] width 557 height 6
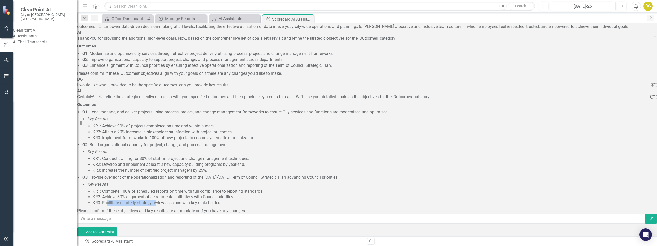
drag, startPoint x: 127, startPoint y: 188, endPoint x: 178, endPoint y: 190, distance: 51.0
click at [178, 200] on p "KR3: Facilitate quarterly strategy review sessions with key stakeholders." at bounding box center [371, 203] width 557 height 6
click at [136, 214] on input "text" at bounding box center [362, 219] width 569 height 10
type input "great. I have 5 objectives. can you provide key results for all 5"
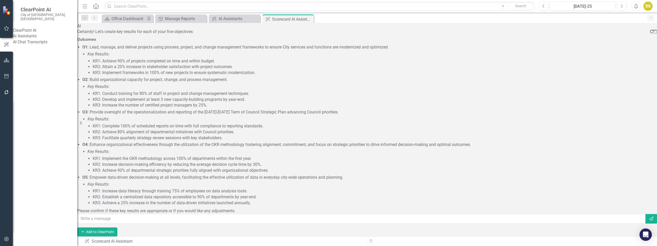
scroll to position [539, 0]
drag, startPoint x: 282, startPoint y: 150, endPoint x: 203, endPoint y: 148, distance: 78.8
click at [203, 161] on p "KR2: Increase decision-making efficiency by reducing the average decision cycle…" at bounding box center [371, 164] width 557 height 6
drag, startPoint x: 203, startPoint y: 148, endPoint x: 181, endPoint y: 149, distance: 22.2
click at [181, 161] on p "KR2: Increase decision-making efficiency by reducing the average decision cycle…" at bounding box center [371, 164] width 557 height 6
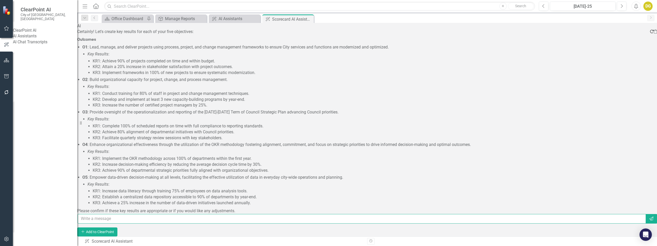
click at [109, 214] on input "text" at bounding box center [362, 219] width 569 height 10
type input "under objective 4, OKR methodology is already implemented. can you please repla…"
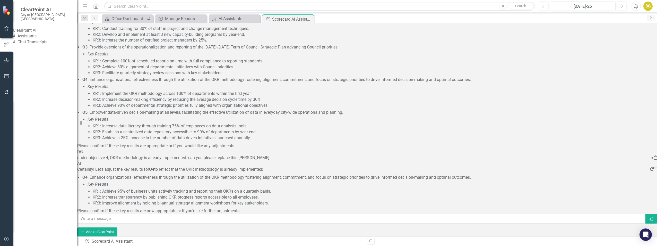
scroll to position [609, 0]
click at [650, 167] on icon "Regenerate" at bounding box center [652, 169] width 4 height 4
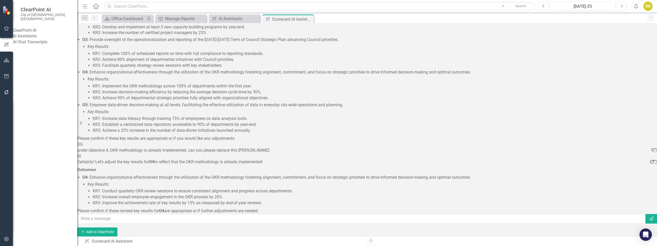
scroll to position [612, 0]
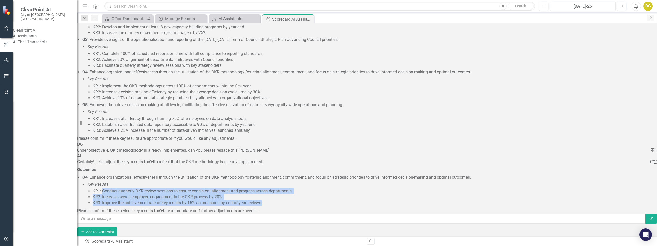
drag, startPoint x: 122, startPoint y: 181, endPoint x: 285, endPoint y: 193, distance: 162.9
click at [285, 193] on ul "KR1: Conduct quarterly OKR review sessions to ensure consistent alignment and p…" at bounding box center [370, 197] width 560 height 18
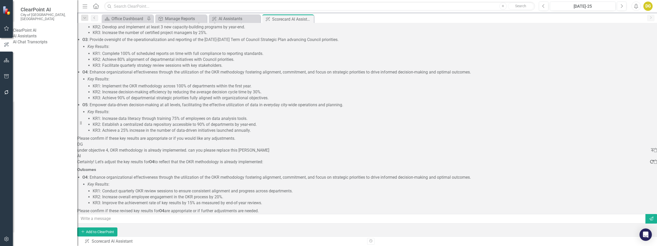
click at [137, 181] on p "Key Results :" at bounding box center [369, 184] width 562 height 6
click at [182, 20] on div "Manage Reports" at bounding box center [182, 18] width 34 height 6
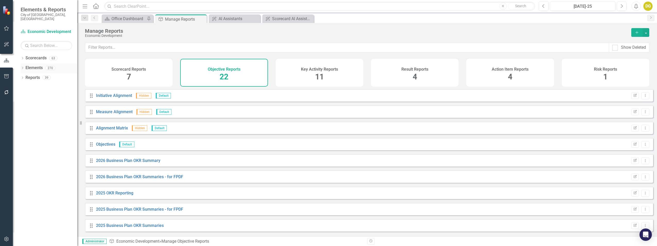
click at [30, 65] on link "Elements" at bounding box center [33, 68] width 17 height 6
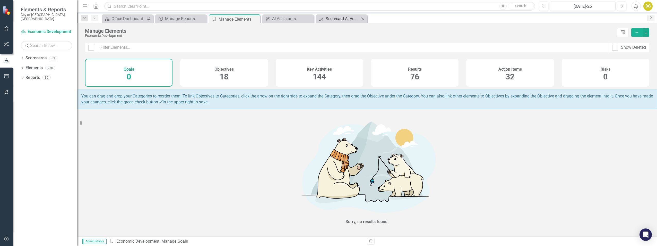
click at [344, 16] on div "Scorecard AI Assistant" at bounding box center [343, 18] width 34 height 6
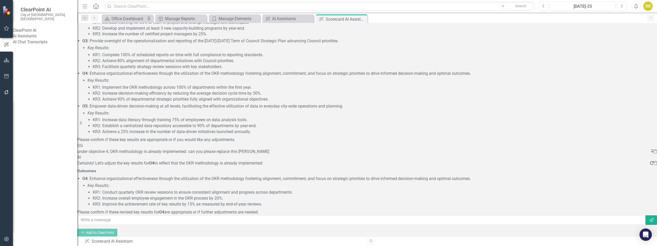
scroll to position [616, 0]
click at [654, 161] on icon "Clipboard" at bounding box center [655, 163] width 3 height 4
click at [231, 20] on div "Manage Elements" at bounding box center [236, 18] width 34 height 6
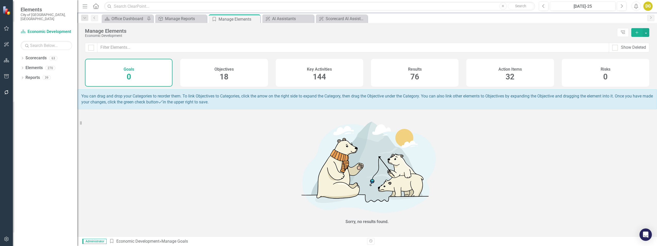
click at [434, 62] on div "Results 76" at bounding box center [415, 73] width 88 height 28
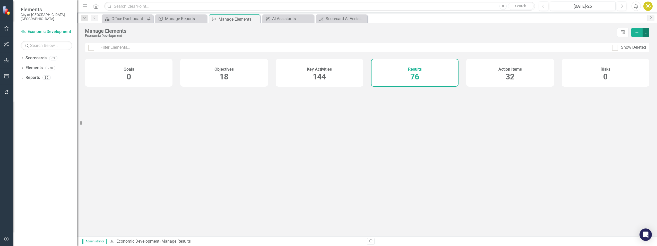
click at [646, 33] on button "button" at bounding box center [646, 32] width 7 height 9
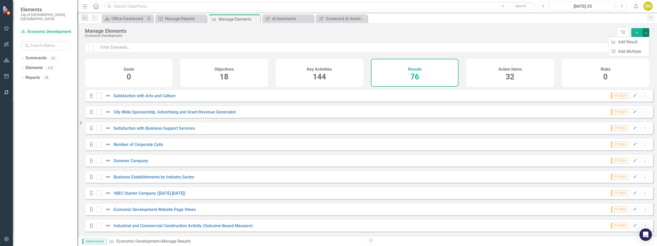
checkbox input "false"
click at [642, 50] on link "Add Multiple Add Multiple" at bounding box center [628, 52] width 41 height 10
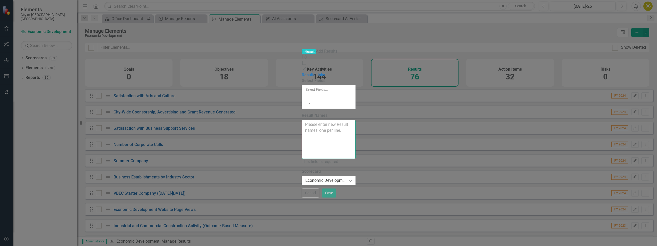
paste textarea "Certainly! Let's adjust the key results for **O4** to reflect that the OKR meth…"
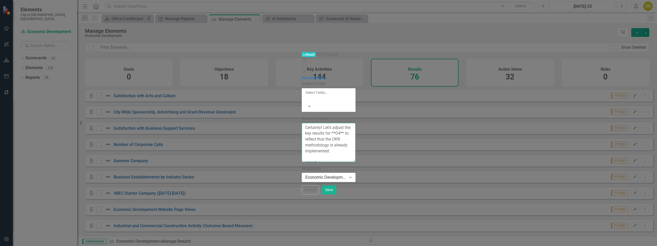
drag, startPoint x: 233, startPoint y: 74, endPoint x: 105, endPoint y: -11, distance: 153.1
click at [105, 0] on html "Elements City of [GEOGRAPHIC_DATA], ON Scorecard Economic Development Search Dr…" at bounding box center [328, 123] width 657 height 246
drag, startPoint x: 208, startPoint y: 50, endPoint x: 166, endPoint y: 41, distance: 43.4
click at [302, 75] on div "Results Links Select Fields Select Fields... Expand Result Names - KR1: Conduct…" at bounding box center [329, 128] width 54 height 106
drag, startPoint x: 207, startPoint y: 54, endPoint x: 186, endPoint y: 56, distance: 21.4
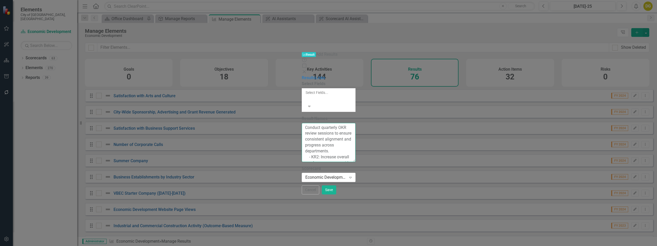
click at [302, 81] on div "Select Fields Select Fields... Expand Result Names Conduct quarterly OKR review…" at bounding box center [329, 131] width 54 height 101
drag, startPoint x: 208, startPoint y: 61, endPoint x: 188, endPoint y: 59, distance: 19.7
click at [302, 81] on div "Select Fields Select Fields... Expand Result Names Conduct quarterly OKR review…" at bounding box center [329, 131] width 54 height 101
drag, startPoint x: 193, startPoint y: 73, endPoint x: 440, endPoint y: 92, distance: 247.7
click at [356, 92] on div "Select Fields Select Fields... Expand Result Names Conduct quarterly OKR review…" at bounding box center [329, 131] width 54 height 101
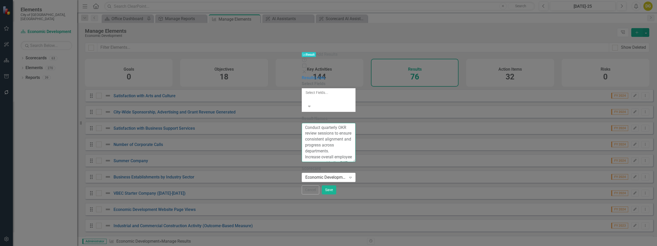
drag, startPoint x: 233, startPoint y: 47, endPoint x: 311, endPoint y: 47, distance: 78.0
click at [311, 123] on textarea "Conduct quarterly OKR review sessions to ensure consistent alignment and progre…" at bounding box center [329, 142] width 54 height 39
click at [302, 123] on textarea "Conduct quarterly OKR review sessions to ensure consistent alignment and progre…" at bounding box center [329, 142] width 54 height 39
drag, startPoint x: 199, startPoint y: 48, endPoint x: 317, endPoint y: 49, distance: 118.2
click at [317, 123] on textarea "Conduct quarterly OKR review sessions to ensure consistent alignment and progre…" at bounding box center [329, 142] width 54 height 39
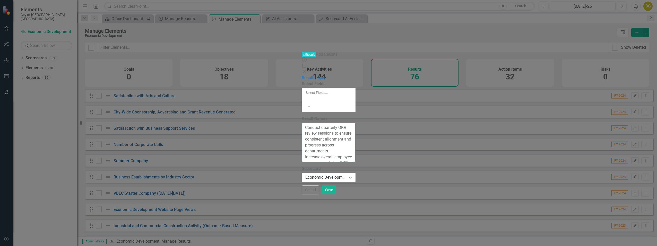
click at [317, 123] on textarea "Conduct quarterly OKR review sessions to ensure consistent alignment and progre…" at bounding box center [329, 142] width 54 height 39
drag, startPoint x: 197, startPoint y: 56, endPoint x: 244, endPoint y: 57, distance: 46.6
click at [302, 123] on textarea "Conduct quarterly OKR review sessions to ensure consistent alignment and progre…" at bounding box center [329, 142] width 54 height 39
drag, startPoint x: 197, startPoint y: 49, endPoint x: 240, endPoint y: 52, distance: 43.1
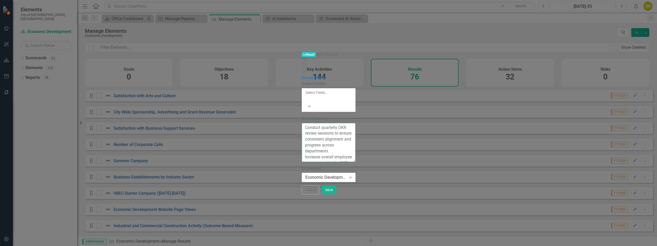
click at [302, 123] on textarea "Conduct quarterly OKR review sessions to ensure consistent alignment and progre…" at bounding box center [329, 142] width 54 height 39
drag, startPoint x: 194, startPoint y: 55, endPoint x: 317, endPoint y: 54, distance: 122.3
click at [317, 123] on textarea "Conduct quarterly OKR review sessions to ensure consistent alignment and progre…" at bounding box center [329, 142] width 54 height 39
click at [316, 123] on textarea "Conduct quarterly OKR review sessions to ensure consistent alignment and progre…" at bounding box center [329, 142] width 54 height 39
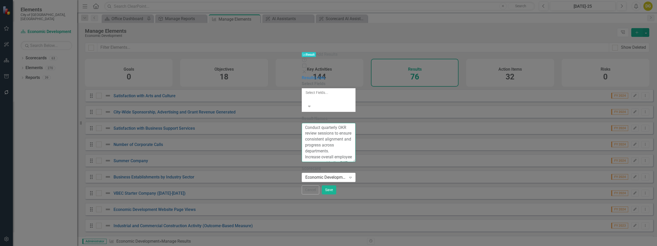
drag, startPoint x: 316, startPoint y: 55, endPoint x: 193, endPoint y: 56, distance: 122.8
click at [302, 123] on textarea "Conduct quarterly OKR review sessions to ensure consistent alignment and progre…" at bounding box center [329, 142] width 54 height 39
drag, startPoint x: 203, startPoint y: 60, endPoint x: 303, endPoint y: 63, distance: 100.0
click at [303, 123] on textarea "Conduct quarterly OKR review sessions to ensure consistent alignment and progre…" at bounding box center [329, 142] width 54 height 39
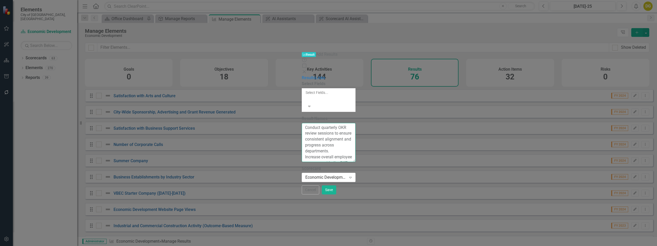
click at [302, 123] on textarea "Conduct quarterly OKR review sessions to ensure consistent alignment and progre…" at bounding box center [329, 142] width 54 height 39
drag, startPoint x: 269, startPoint y: 62, endPoint x: 299, endPoint y: 63, distance: 30.2
click at [302, 123] on textarea "Conduct quarterly OKR review sessions to ensure consistent alignment and progre…" at bounding box center [329, 142] width 54 height 39
drag, startPoint x: 264, startPoint y: 63, endPoint x: 320, endPoint y: 71, distance: 57.0
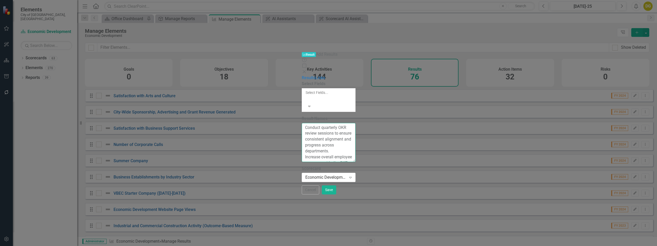
click at [306, 123] on textarea "Conduct quarterly OKR review sessions to ensure consistent alignment and progre…" at bounding box center [329, 142] width 54 height 39
click at [302, 123] on textarea "Conduct quarterly OKR review sessions to ensure consistent alignment and progre…" at bounding box center [329, 142] width 54 height 39
type textarea "Conduct quarterly OKR review sessions to ensure consistent alignment and progre…"
click at [319, 194] on button "Cancel" at bounding box center [311, 189] width 18 height 9
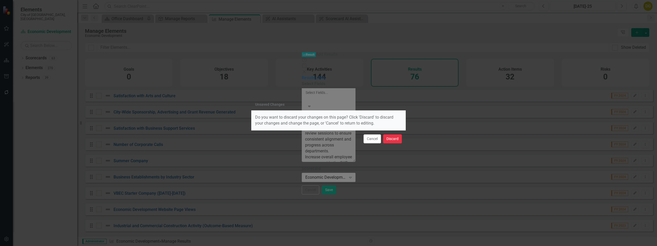
click at [396, 140] on button "Discard" at bounding box center [392, 138] width 19 height 9
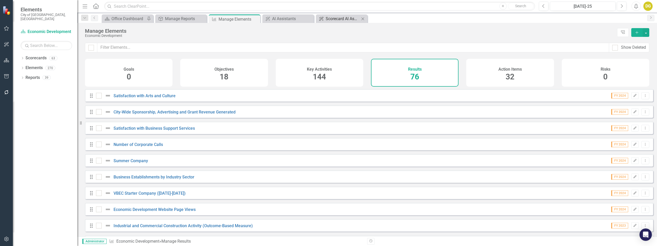
click at [330, 19] on div "Scorecard AI Assistant" at bounding box center [343, 18] width 34 height 6
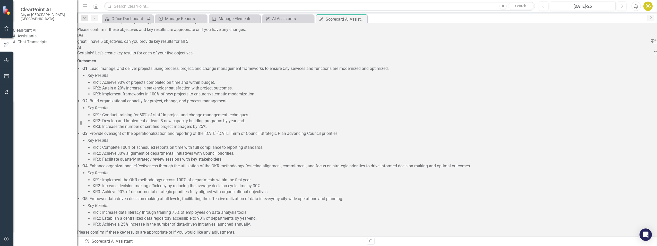
scroll to position [616, 0]
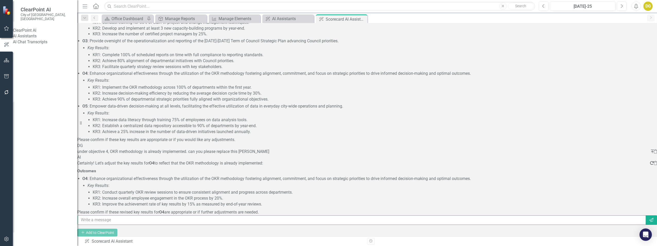
click at [233, 215] on input "text" at bounding box center [362, 220] width 569 height 10
click at [197, 215] on input "text" at bounding box center [362, 220] width 569 height 10
type input "p"
type input "suggest initiatives"
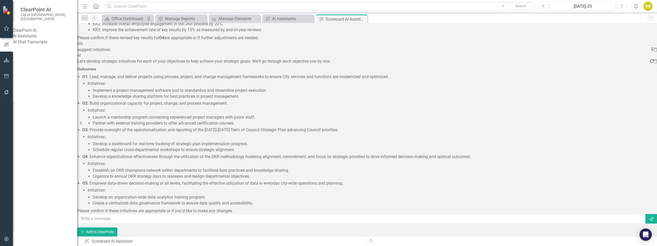
scroll to position [790, 0]
click at [126, 216] on input "text" at bounding box center [362, 219] width 569 height 10
type input "could you create suggested key activities"
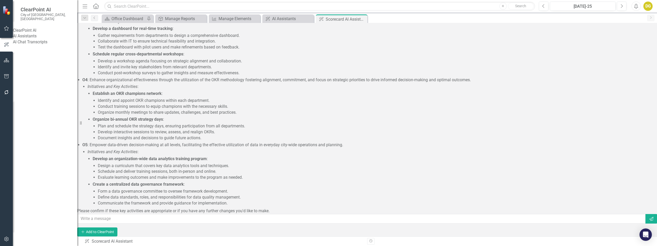
scroll to position [1159, 0]
click at [168, 217] on input "text" at bounding box center [362, 219] width 569 height 10
type input "include suggested milestones to achieve throughout the year"
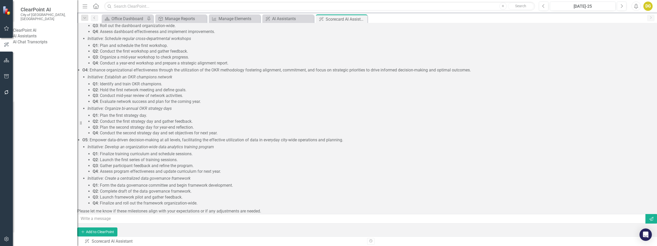
scroll to position [1553, 0]
drag, startPoint x: 124, startPoint y: 144, endPoint x: 229, endPoint y: 147, distance: 105.1
click at [229, 151] on p "Q1 : Finalize training curriculum and schedule sessions." at bounding box center [371, 154] width 557 height 6
drag, startPoint x: 229, startPoint y: 147, endPoint x: 217, endPoint y: 148, distance: 12.7
click at [217, 157] on p "Q2 : Launch the first series of training sessions." at bounding box center [371, 160] width 557 height 6
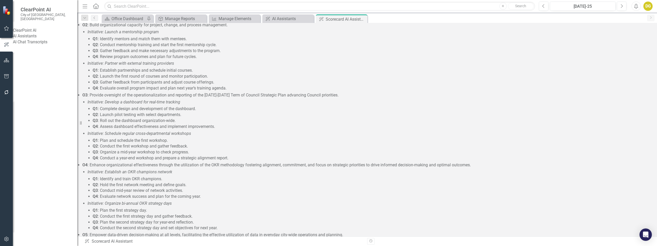
scroll to position [1300, 0]
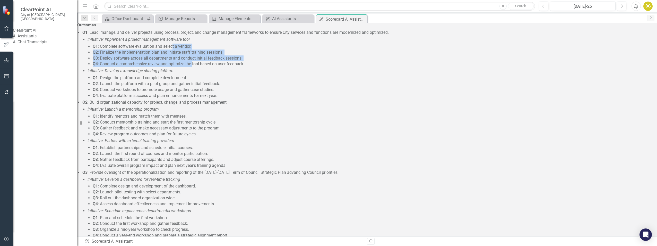
drag, startPoint x: 193, startPoint y: 118, endPoint x: 214, endPoint y: 137, distance: 27.9
click at [214, 67] on ul "Q1 : Complete software evaluation and select a vendor. Q2 : Finalize the implem…" at bounding box center [370, 55] width 560 height 23
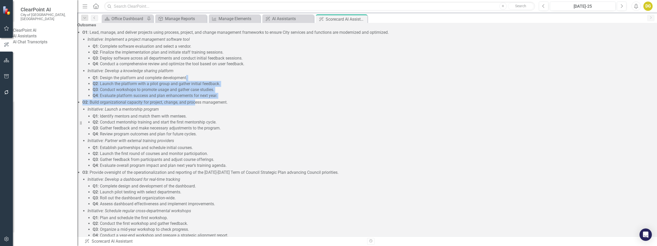
drag, startPoint x: 214, startPoint y: 137, endPoint x: 215, endPoint y: 176, distance: 38.9
click at [215, 176] on ul "O1 : Lead, manage, and deliver projects using process, project, and change mana…" at bounding box center [365, 204] width 570 height 348
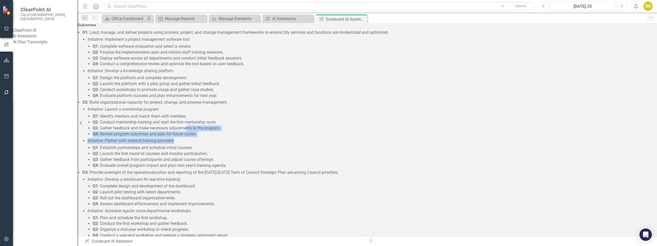
drag, startPoint x: 215, startPoint y: 176, endPoint x: 211, endPoint y: 211, distance: 35.5
click at [211, 168] on ul "Initiative: Launch a mentorship program Q1 : Identify mentors and match them wi…" at bounding box center [367, 137] width 565 height 62
drag, startPoint x: 211, startPoint y: 211, endPoint x: 182, endPoint y: 200, distance: 30.3
click at [182, 131] on p "Q3 : Gather feedback and make necessary adjustments to the program." at bounding box center [371, 128] width 557 height 6
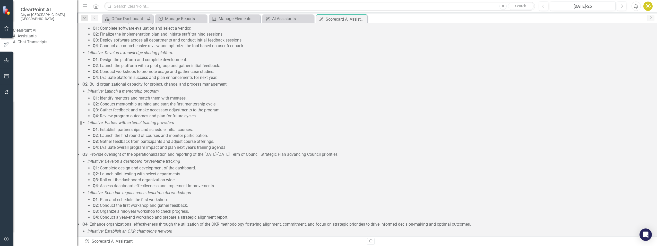
scroll to position [1351, 0]
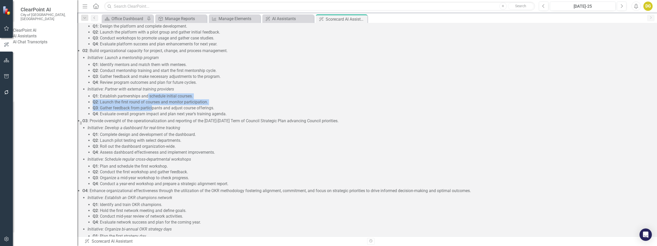
drag, startPoint x: 168, startPoint y: 168, endPoint x: 174, endPoint y: 179, distance: 12.1
click at [174, 117] on ul "Q1 : Establish partnerships and schedule initial courses. Q2 : Launch the first…" at bounding box center [370, 104] width 560 height 23
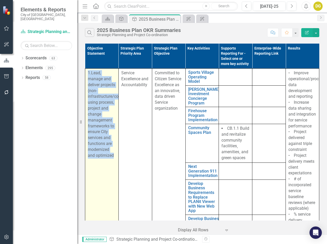
drag, startPoint x: 88, startPoint y: 72, endPoint x: 114, endPoint y: 154, distance: 85.8
click at [114, 154] on p "1.Lead, manage and deliver projects (non-infrastructure/construction/IT) using …" at bounding box center [102, 114] width 28 height 88
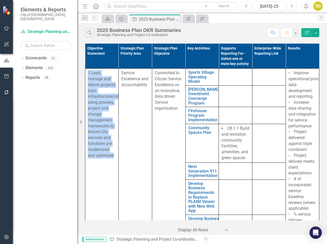
copy p "1.Lead, manage and deliver projects (non-infrastructure/construction/IT) using …"
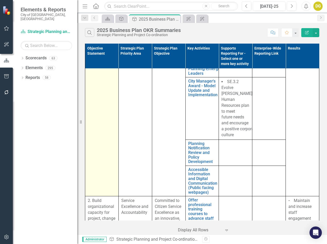
scroll to position [515, 0]
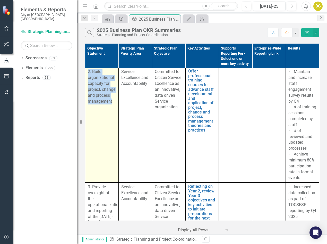
drag, startPoint x: 88, startPoint y: 77, endPoint x: 113, endPoint y: 113, distance: 44.2
click at [113, 113] on td "2. Build organizational capacity for project, change and process management" at bounding box center [101, 124] width 33 height 115
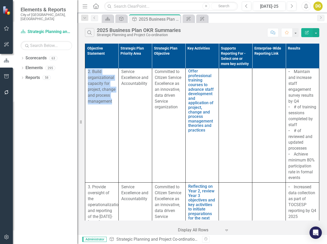
copy p "2. Build organizational capacity for project, change and process management"
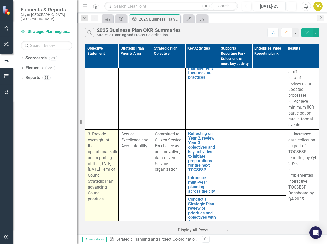
scroll to position [592, 0]
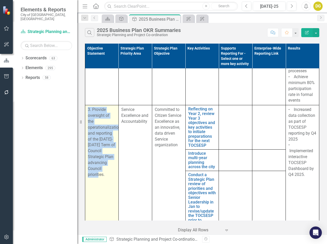
drag, startPoint x: 89, startPoint y: 120, endPoint x: 108, endPoint y: 188, distance: 70.4
click at [108, 178] on p "3. Provide oversight of the operationalization and reporting of the [DATE]-[DAT…" at bounding box center [102, 143] width 28 height 72
copy p "3. Provide oversight of the operationalization and reporting of the [DATE]-[DAT…"
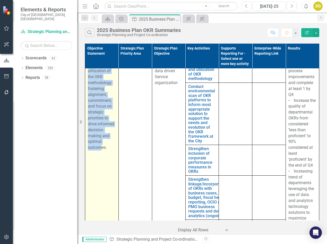
scroll to position [953, 0]
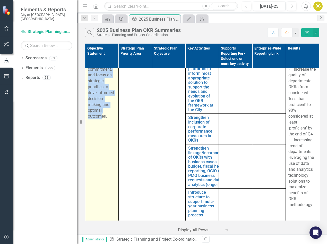
drag, startPoint x: 88, startPoint y: 111, endPoint x: 109, endPoint y: 138, distance: 34.1
click at [109, 138] on td "4. Enhance organizational effectiveness through the utilization of the OKR meth…" at bounding box center [101, 133] width 33 height 242
copy p "4. Enhance organizational effectiveness through the utilization of the OKR meth…"
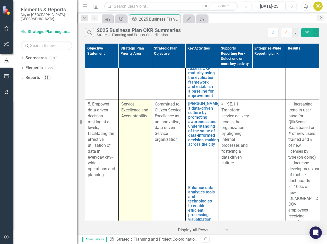
scroll to position [1107, 0]
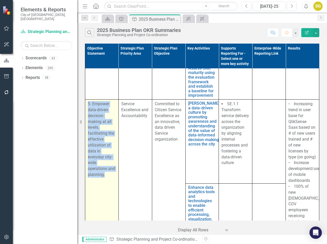
drag, startPoint x: 88, startPoint y: 122, endPoint x: 110, endPoint y: 194, distance: 75.8
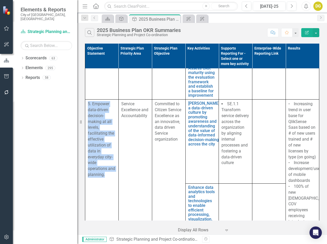
copy p "5. Empower data-driven decision-making at all levels, facilitating the effectiv…"
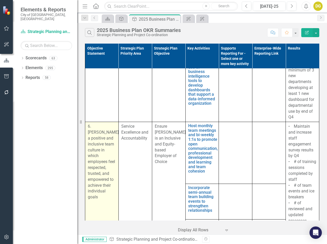
scroll to position [1468, 0]
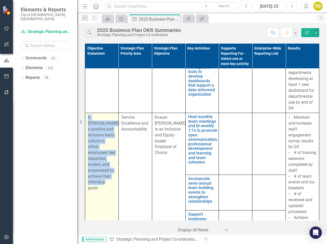
drag, startPoint x: 89, startPoint y: 134, endPoint x: 101, endPoint y: 201, distance: 67.5
click at [101, 191] on p "6. [PERSON_NAME] a positive and inclusive team culture in which employees feel …" at bounding box center [102, 152] width 28 height 76
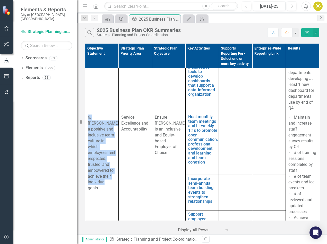
copy p "6. [PERSON_NAME] a positive and inclusive team culture in which employees feel …"
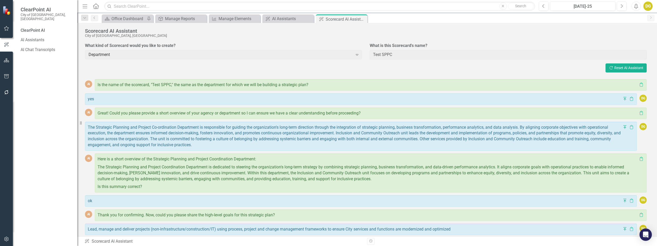
scroll to position [1351, 0]
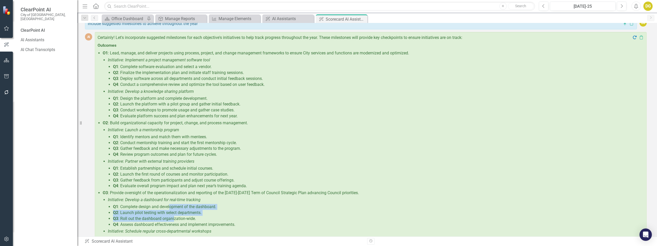
drag, startPoint x: 170, startPoint y: 208, endPoint x: 174, endPoint y: 217, distance: 9.8
click at [174, 217] on ul "Q1 : Complete design and development of the dashboard. Q2 : Launch pilot testin…" at bounding box center [371, 215] width 522 height 23
click at [174, 217] on p "Q3 : Roll out the dashboard organization-wide." at bounding box center [372, 219] width 519 height 6
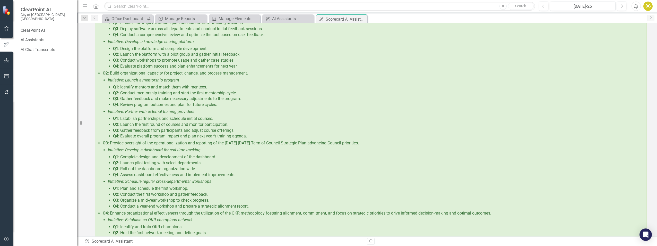
scroll to position [1403, 0]
drag, startPoint x: 150, startPoint y: 186, endPoint x: 156, endPoint y: 200, distance: 14.8
click at [156, 200] on ul "Q1 : Plan and schedule the first workshop. Q2 : Conduct the first workshop and …" at bounding box center [371, 195] width 522 height 23
click at [156, 200] on p "Q3 : Organize a mid-year workshop to check progress." at bounding box center [372, 198] width 519 height 6
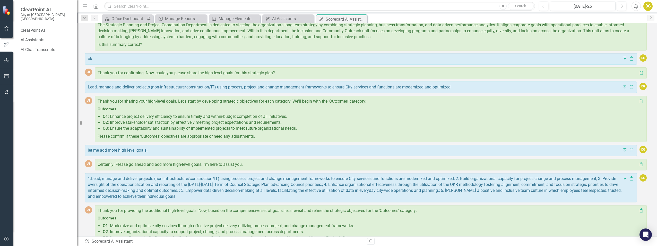
scroll to position [26, 0]
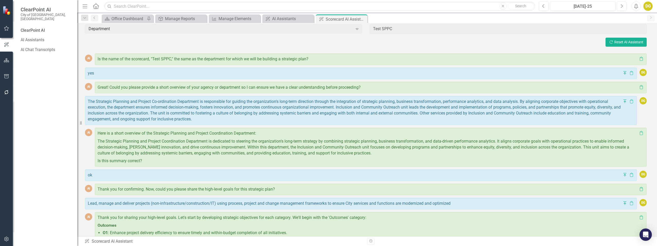
click at [5, 240] on icon "button" at bounding box center [6, 238] width 4 height 5
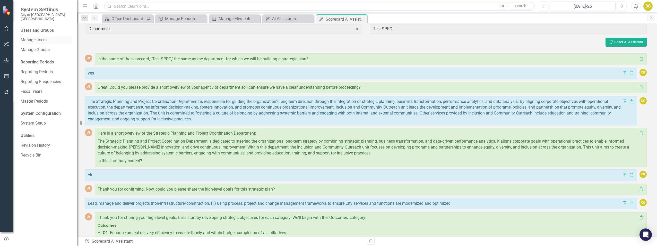
click at [41, 37] on link "Manage Users" at bounding box center [47, 40] width 52 height 6
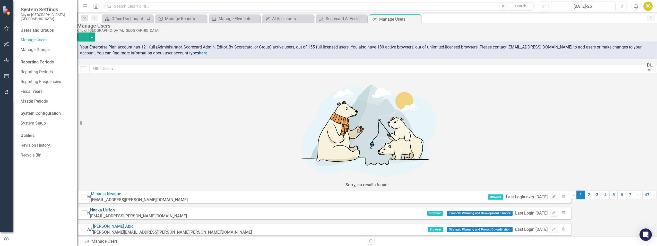
click at [115, 207] on link "Nneka Usifoh" at bounding box center [102, 209] width 25 height 5
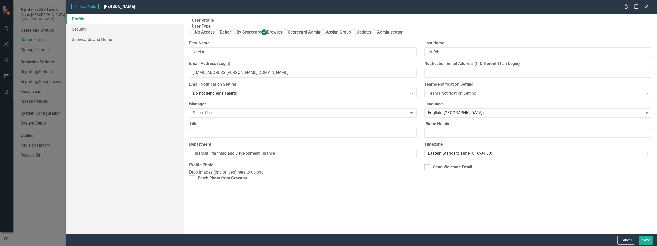
click at [45, 184] on div "User User Profile Nneka Usifoh Help Maximize Close Profile Security Scorecards …" at bounding box center [328, 123] width 657 height 246
click at [625, 241] on button "Cancel" at bounding box center [626, 239] width 18 height 9
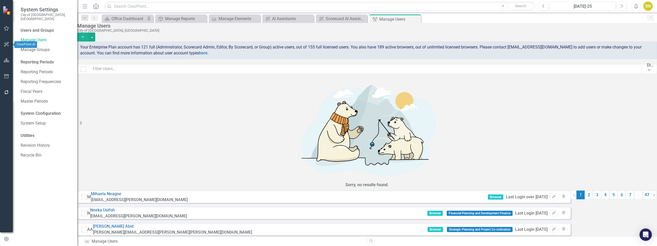
click at [5, 44] on icon "button" at bounding box center [6, 44] width 5 height 4
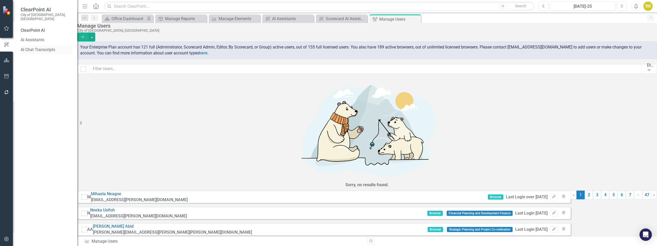
click at [31, 47] on link "AI Chat Transcripts" at bounding box center [47, 50] width 52 height 6
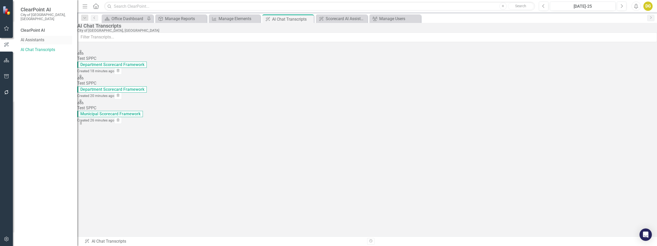
click at [21, 37] on link "AI Assistants" at bounding box center [47, 40] width 52 height 6
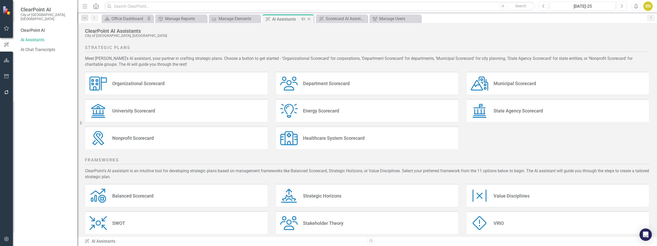
click at [310, 19] on icon at bounding box center [309, 19] width 3 height 3
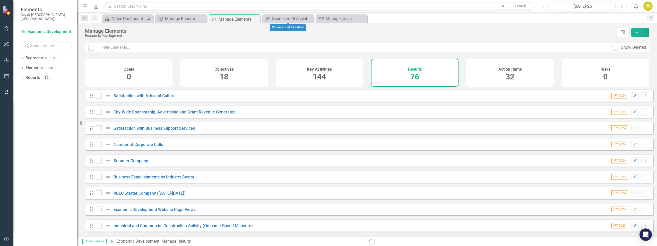
click at [0, 0] on icon at bounding box center [0, 0] width 0 height 0
click at [309, 17] on icon "Close" at bounding box center [309, 19] width 5 height 4
click at [256, 19] on icon "Close" at bounding box center [255, 19] width 5 height 4
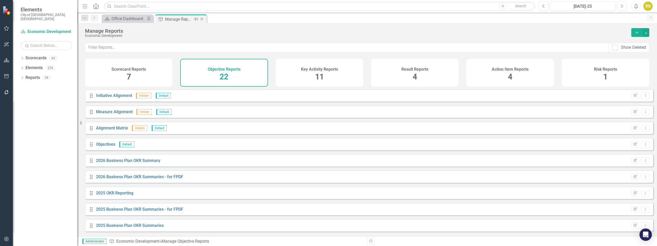
click at [201, 19] on icon at bounding box center [202, 19] width 3 height 3
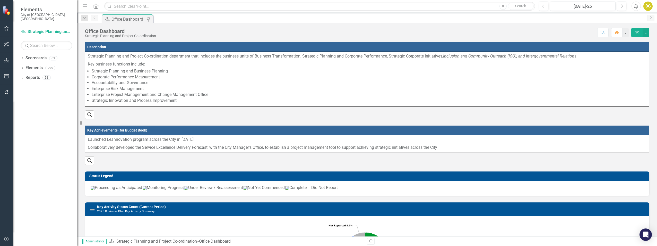
scroll to position [206, 0]
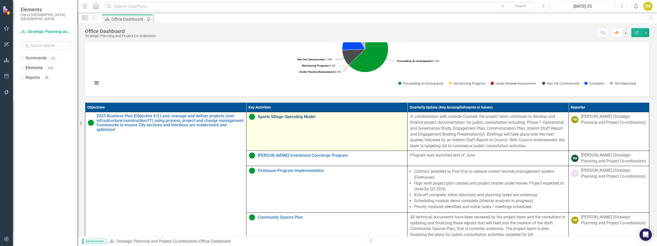
click at [298, 119] on link "Sports Village Operating Model" at bounding box center [331, 116] width 147 height 5
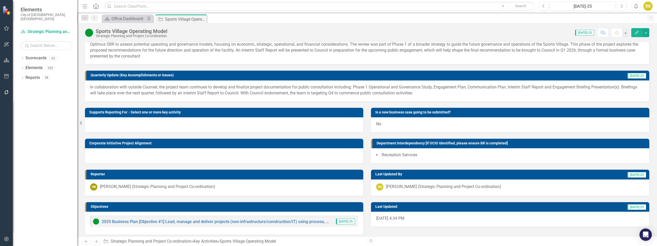
scroll to position [37, 0]
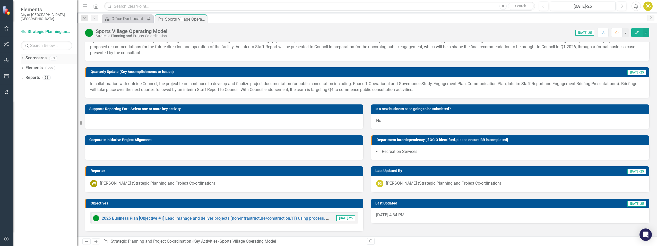
click at [22, 57] on icon "Dropdown" at bounding box center [23, 58] width 4 height 3
click at [25, 76] on icon "Dropdown" at bounding box center [25, 77] width 4 height 3
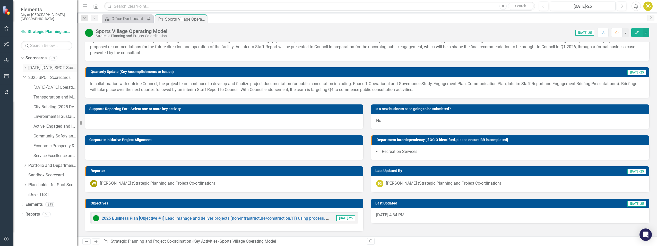
click at [24, 66] on icon "Dropdown" at bounding box center [25, 67] width 4 height 3
click at [51, 173] on link "Transportation and Mobility (2025 Dept Linkage)" at bounding box center [55, 175] width 44 height 6
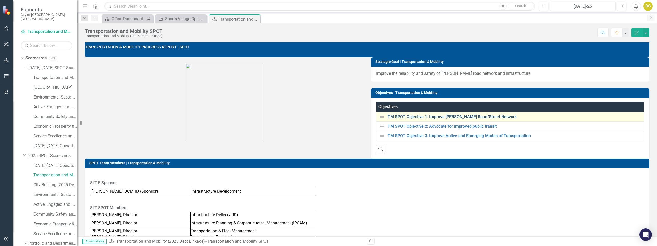
click at [429, 119] on link "TM SPOT Objective 1: Improve Vaughan's Road/Street Network" at bounding box center [515, 116] width 254 height 5
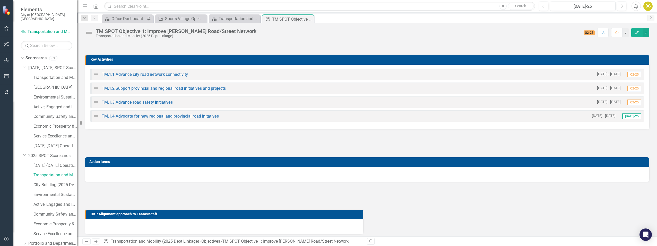
scroll to position [103, 0]
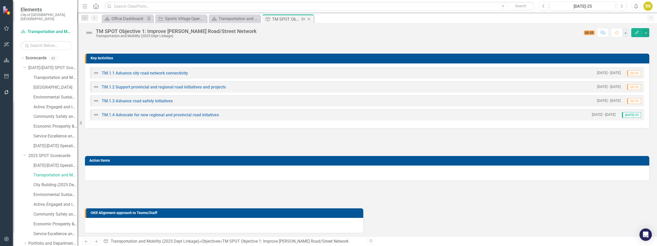
click at [310, 20] on icon "Close" at bounding box center [308, 19] width 5 height 4
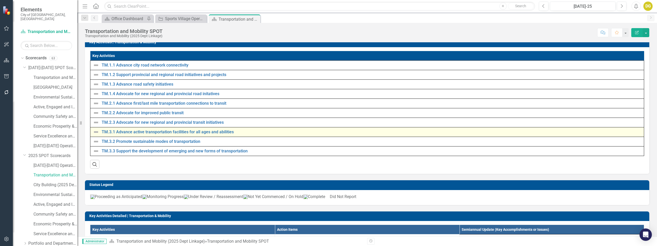
scroll to position [567, 0]
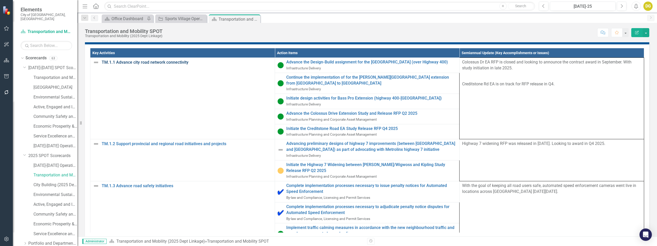
click at [172, 65] on link "TM.1.1 Advance city road network connectivity" at bounding box center [187, 62] width 170 height 6
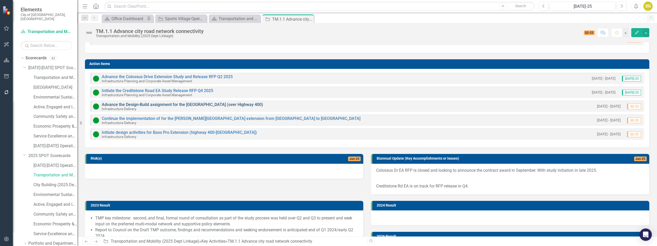
scroll to position [52, 0]
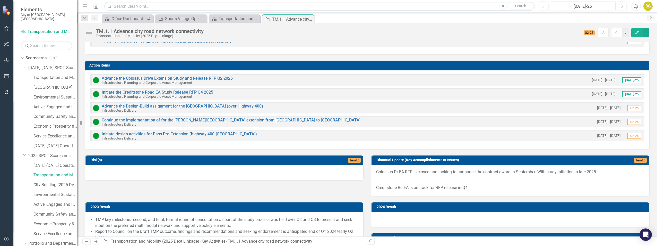
click at [100, 73] on div "Advance the Colossus Drive Extension Study and Release RFP Q2 2025 Infrastructu…" at bounding box center [367, 109] width 564 height 79
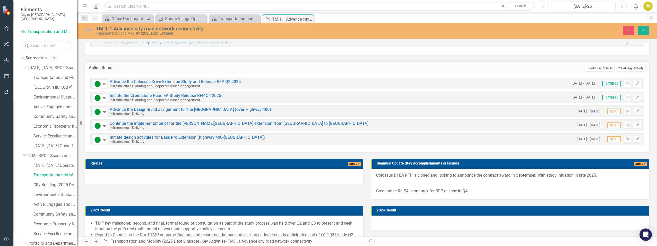
click at [628, 68] on button "Link Tag Link Key Activity" at bounding box center [631, 68] width 30 height 7
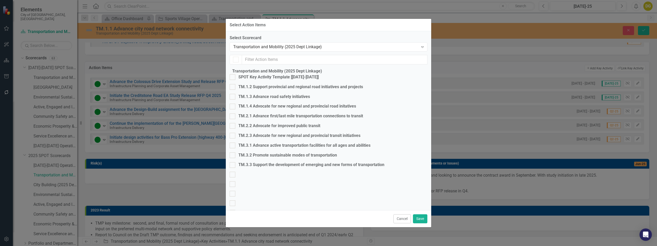
checkbox input "false"
click at [285, 49] on div "Transportation and Mobility (2025 Dept Linkage)" at bounding box center [325, 47] width 185 height 6
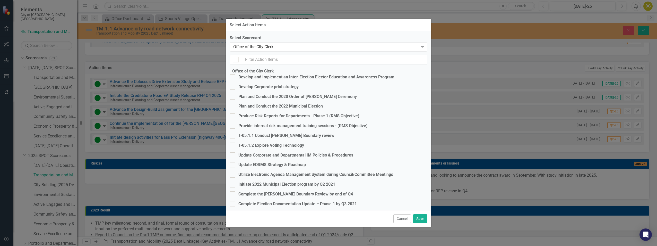
checkbox input "false"
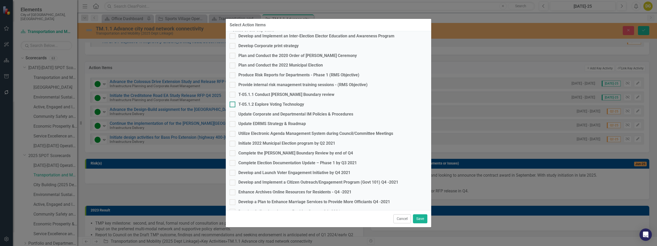
scroll to position [26, 0]
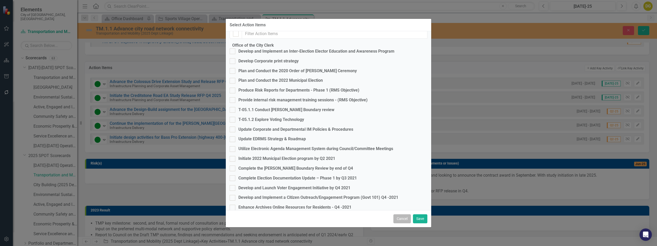
click at [401, 218] on button "Cancel" at bounding box center [402, 218] width 18 height 9
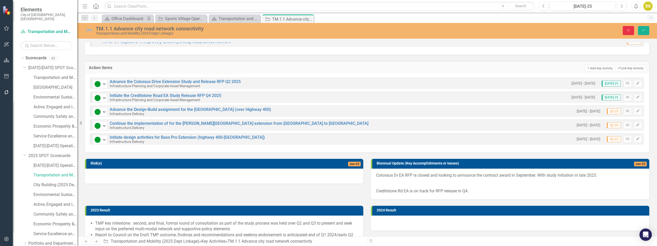
click at [631, 29] on button "Close" at bounding box center [628, 30] width 11 height 9
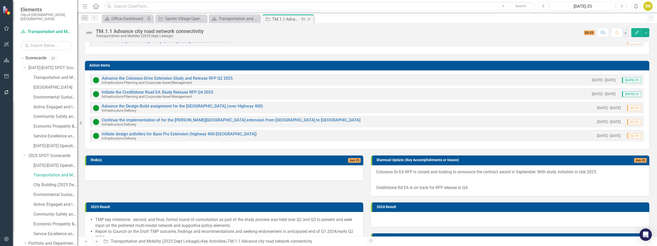
click at [308, 18] on icon "Close" at bounding box center [308, 19] width 5 height 4
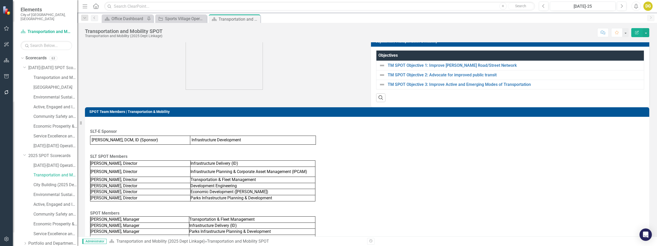
scroll to position [52, 0]
